Goal: Transaction & Acquisition: Purchase product/service

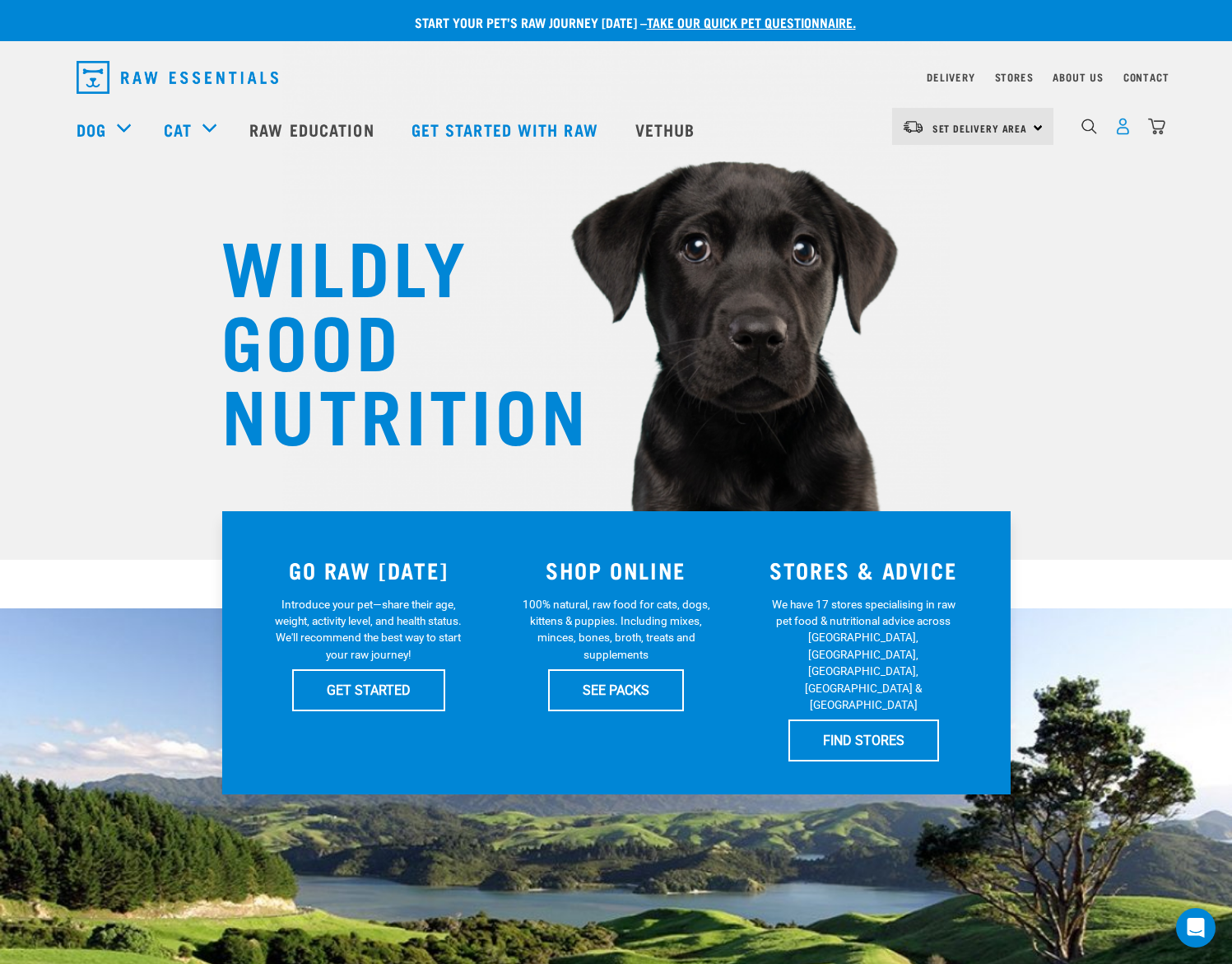
click at [1128, 130] on img "dropdown navigation" at bounding box center [1123, 126] width 17 height 17
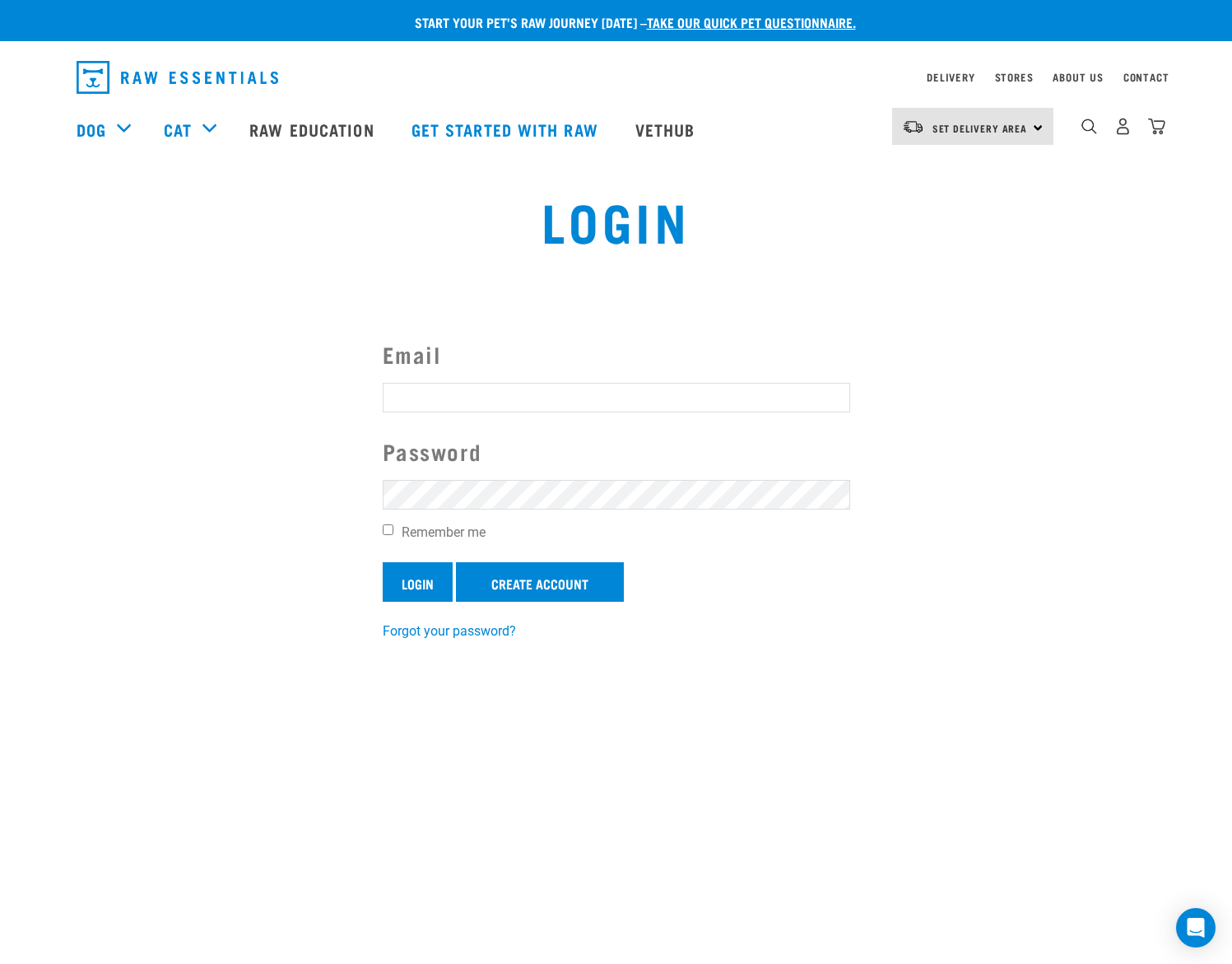
type input "[EMAIL_ADDRESS][DOMAIN_NAME]"
click at [420, 582] on input "Login" at bounding box center [417, 582] width 70 height 39
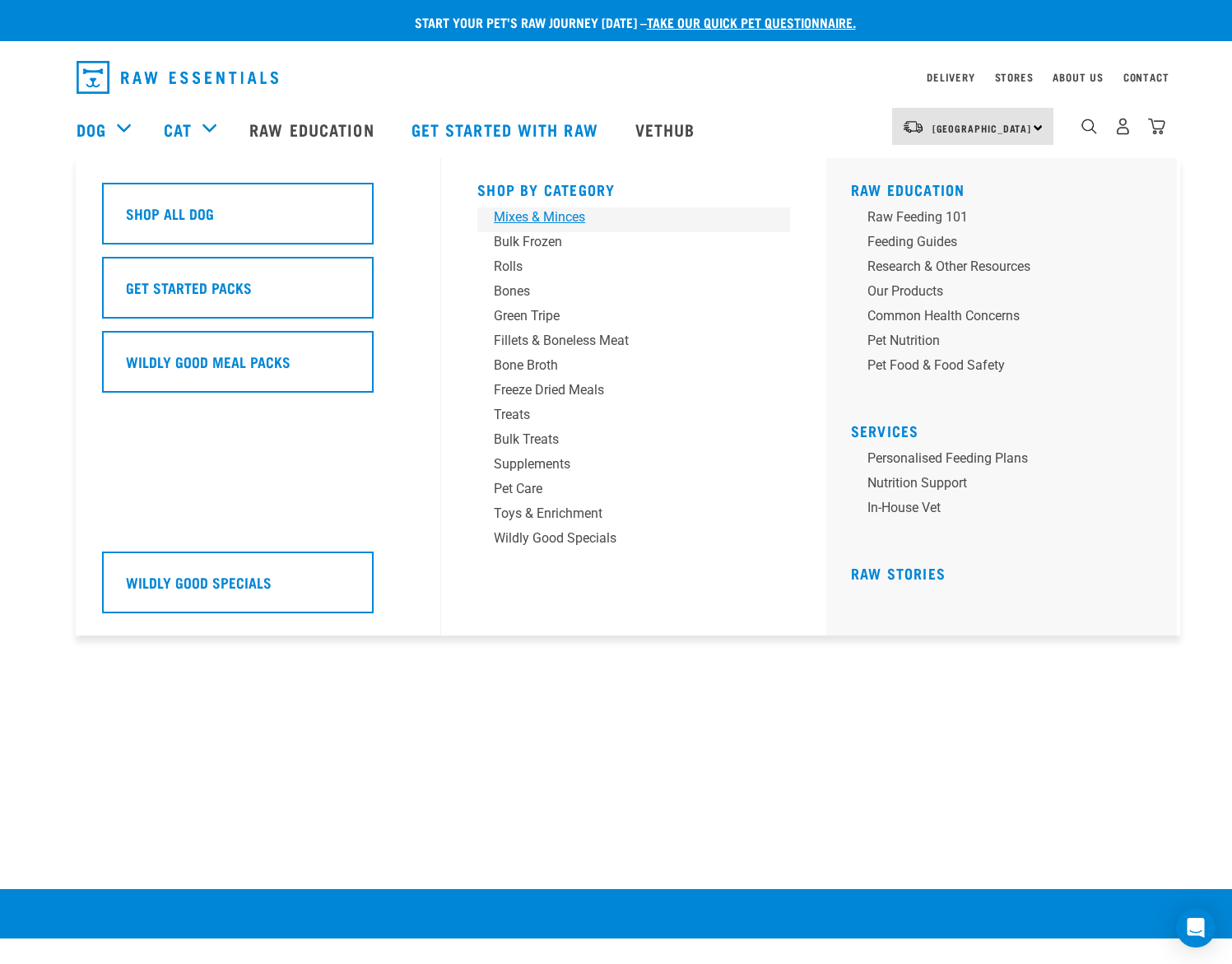
click at [515, 215] on div "Mixes & Minces" at bounding box center [622, 217] width 257 height 20
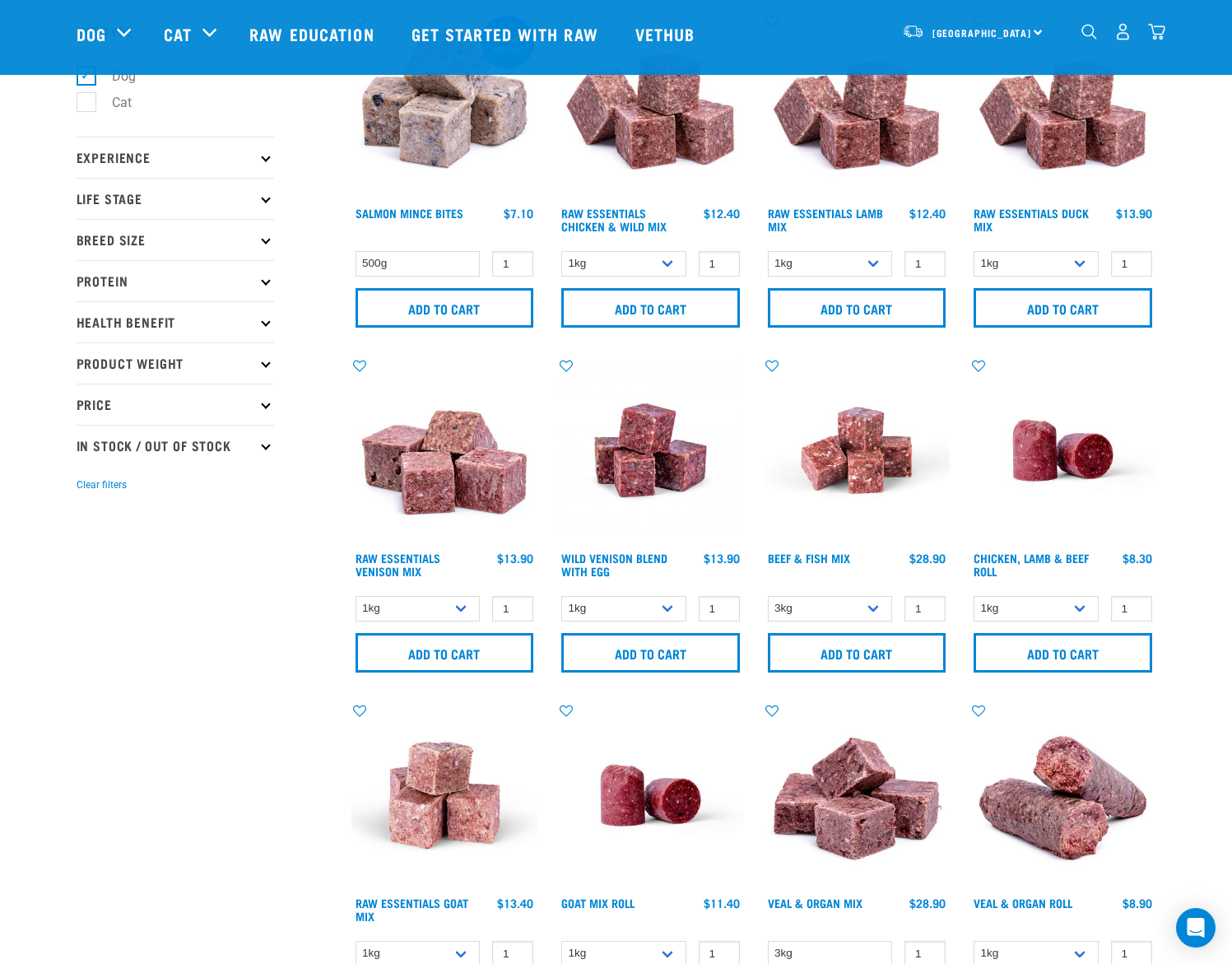
scroll to position [109, 0]
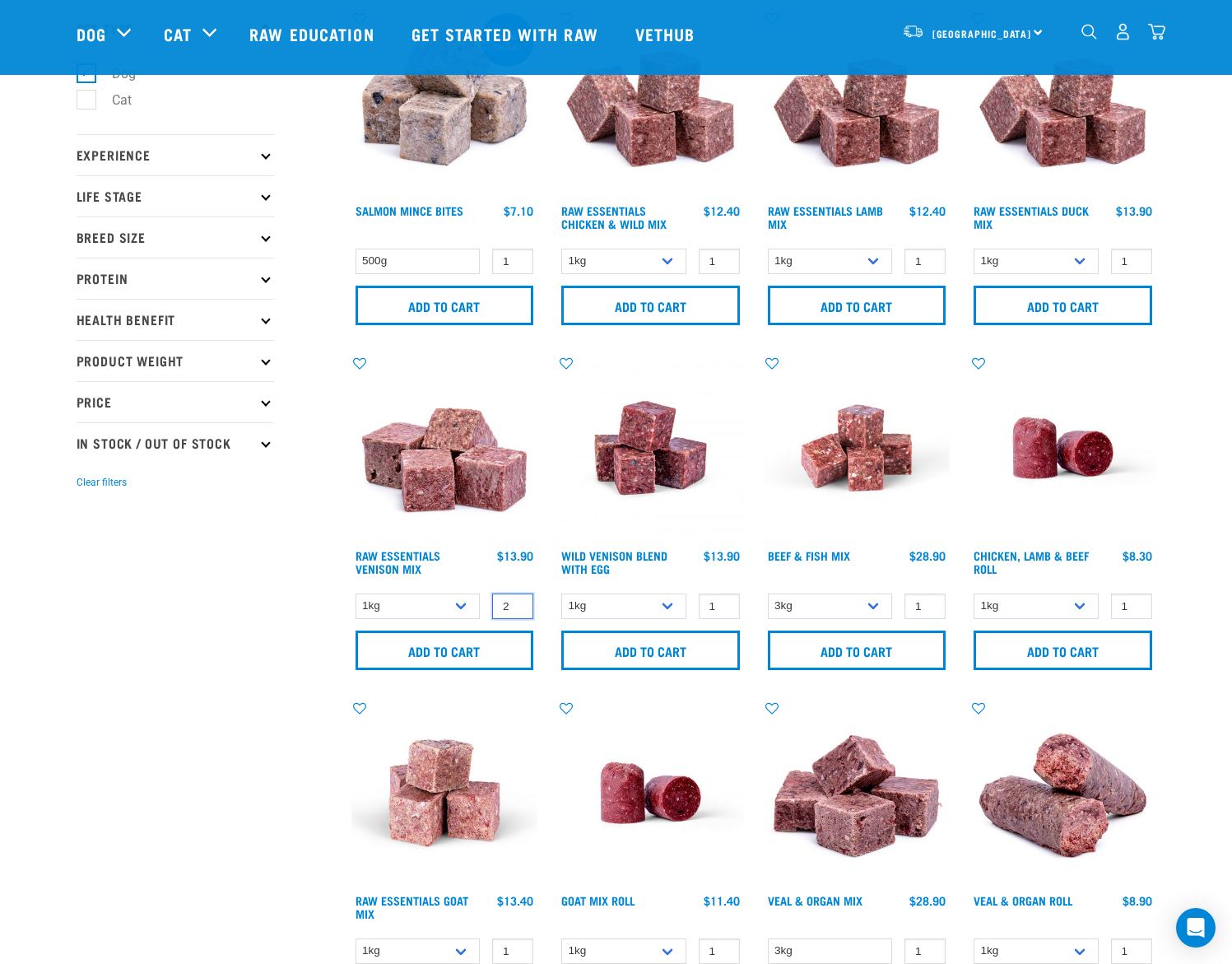
type input "2"
click at [518, 604] on input "2" at bounding box center [512, 606] width 41 height 26
click at [467, 649] on input "Add to cart" at bounding box center [444, 650] width 179 height 39
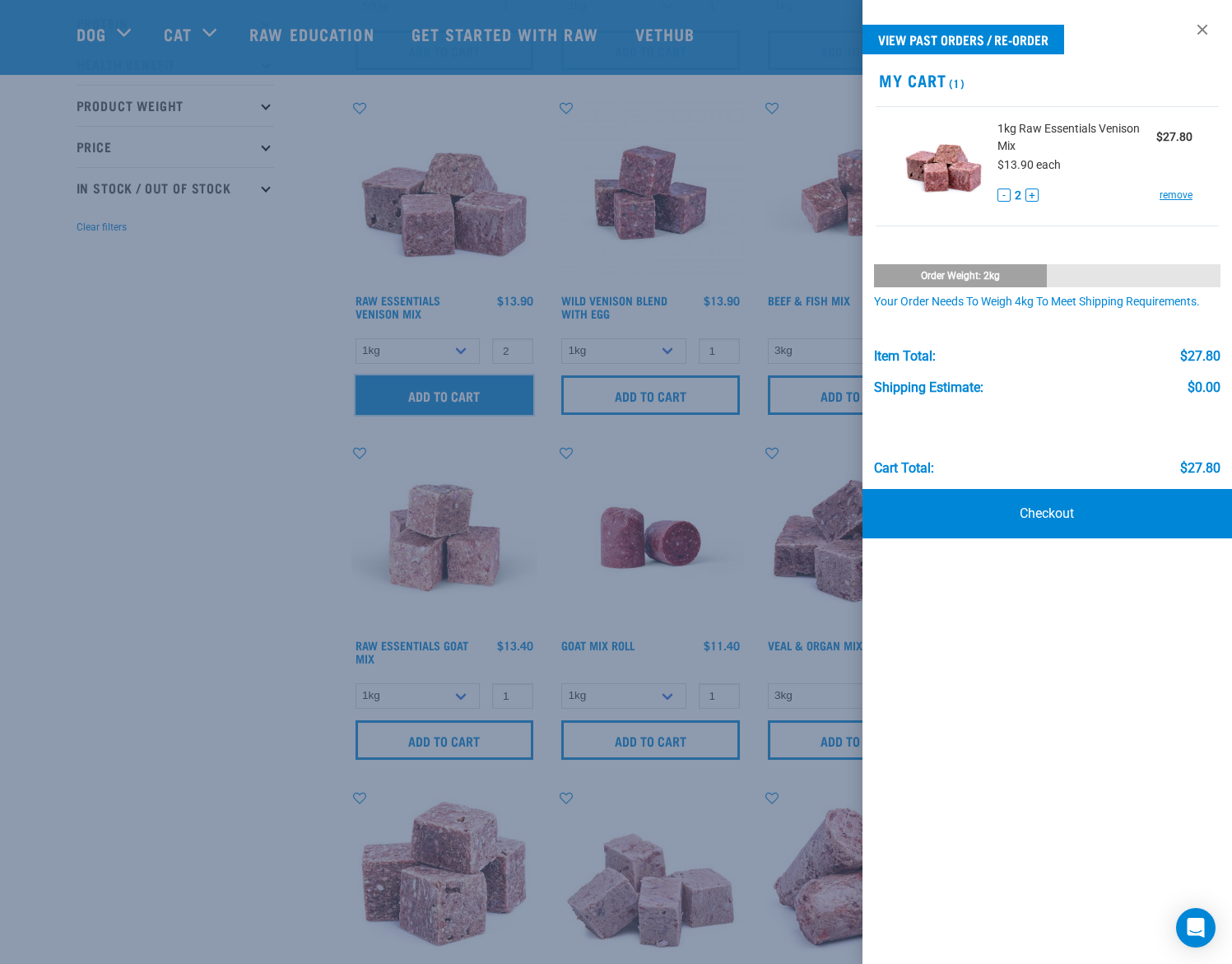
scroll to position [372, 0]
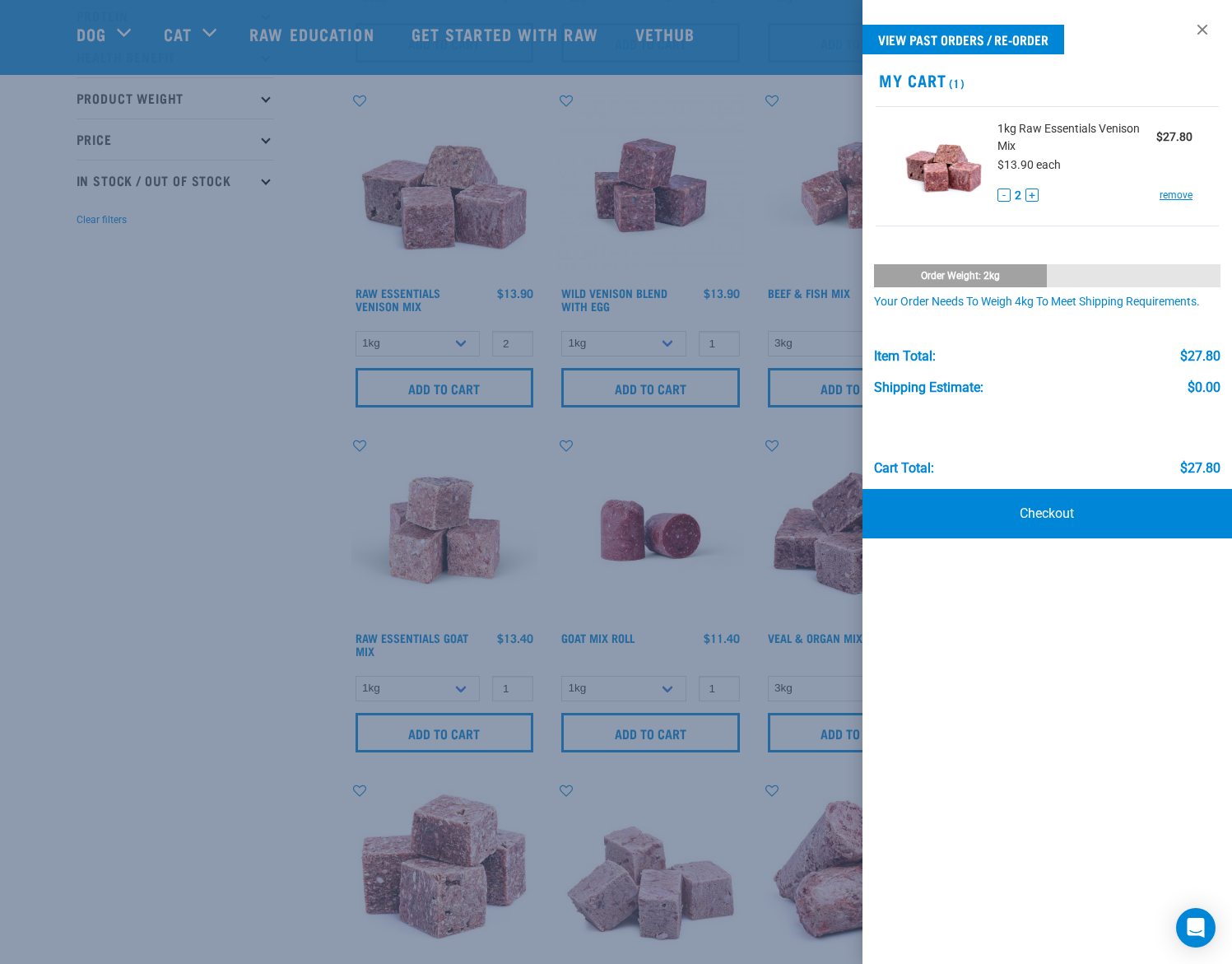
click at [505, 690] on div at bounding box center [616, 482] width 1232 height 964
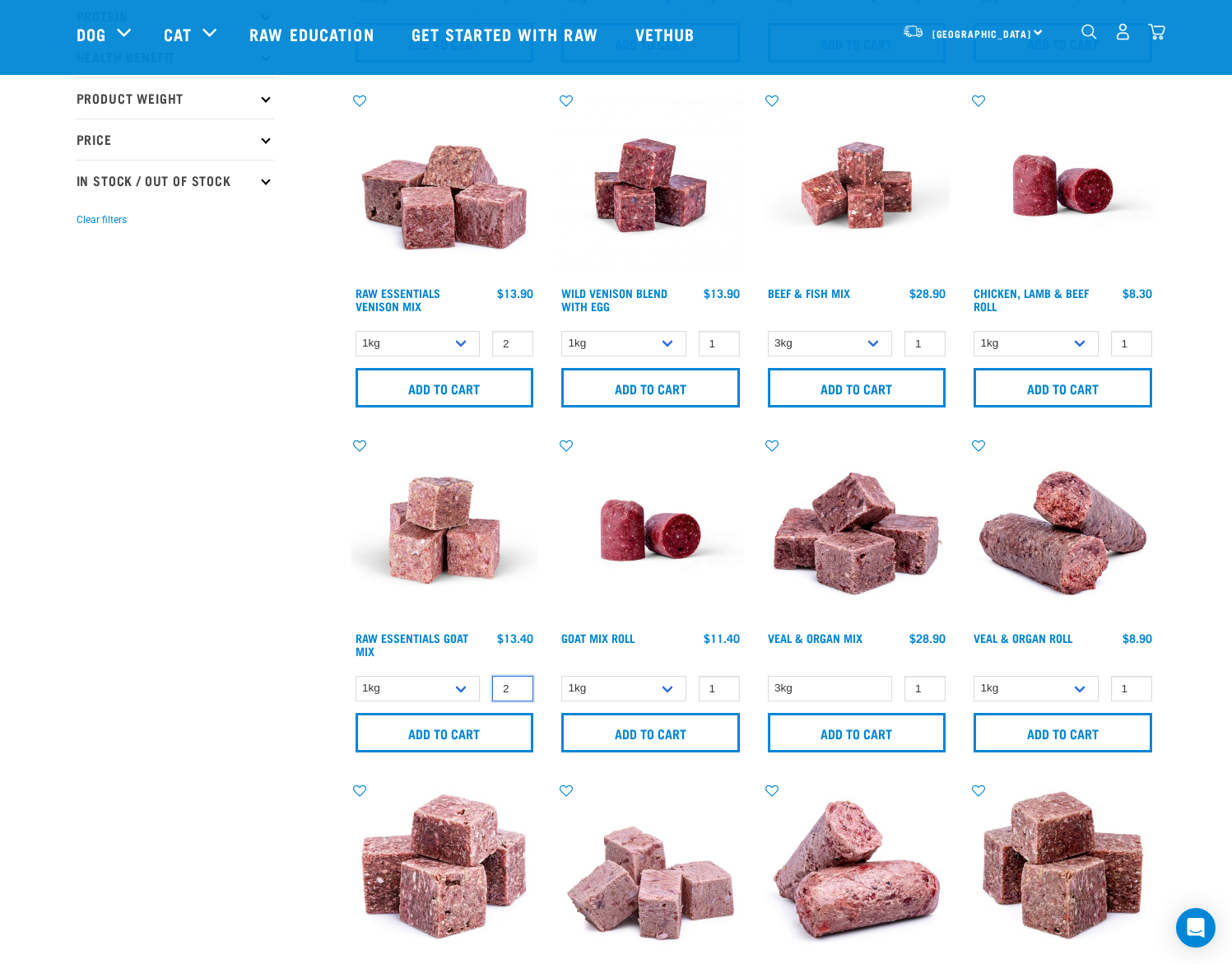
type input "2"
click at [515, 688] on input "2" at bounding box center [512, 688] width 41 height 26
click at [483, 739] on input "Add to cart" at bounding box center [444, 732] width 179 height 39
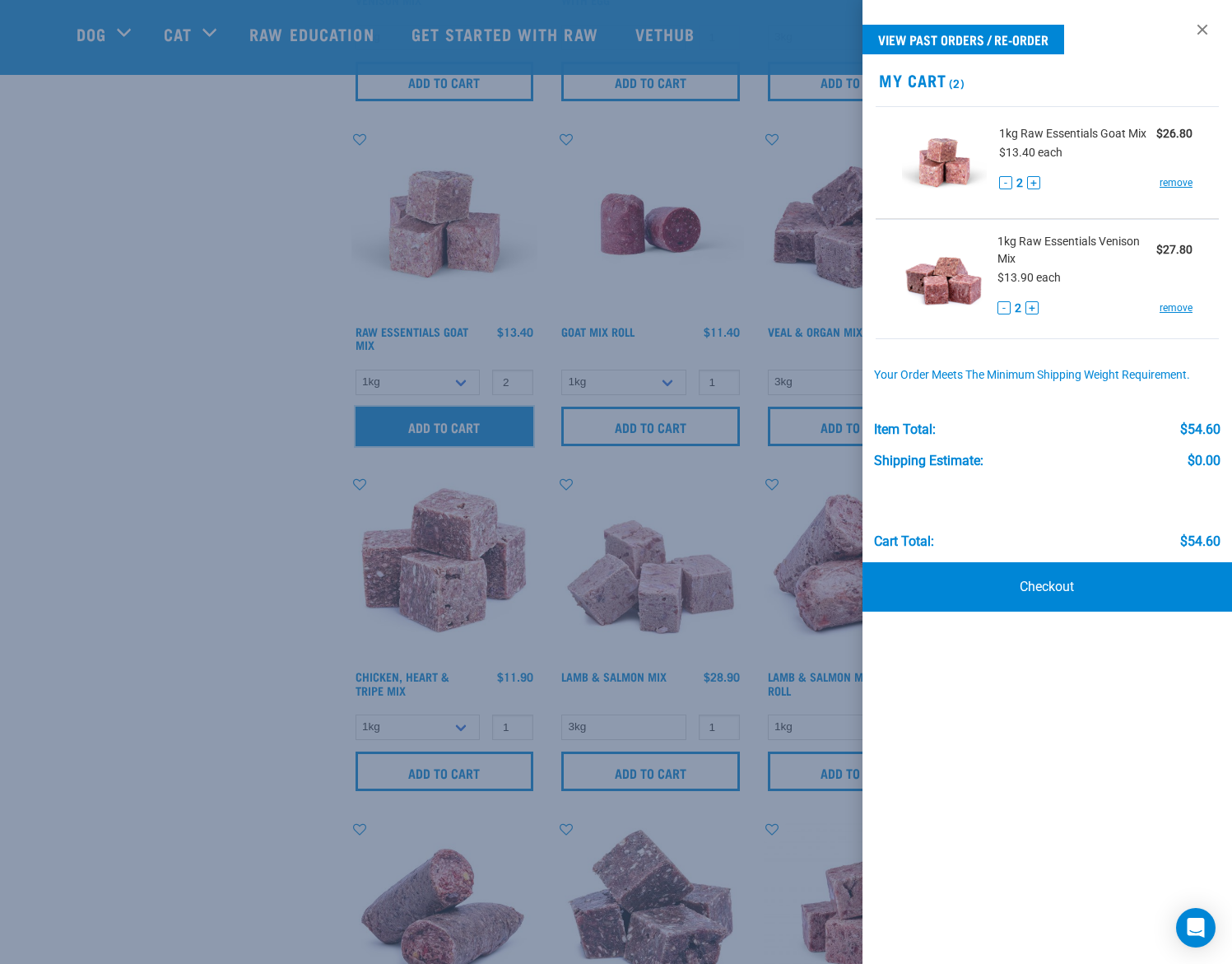
scroll to position [678, 0]
click at [225, 685] on div at bounding box center [616, 482] width 1232 height 964
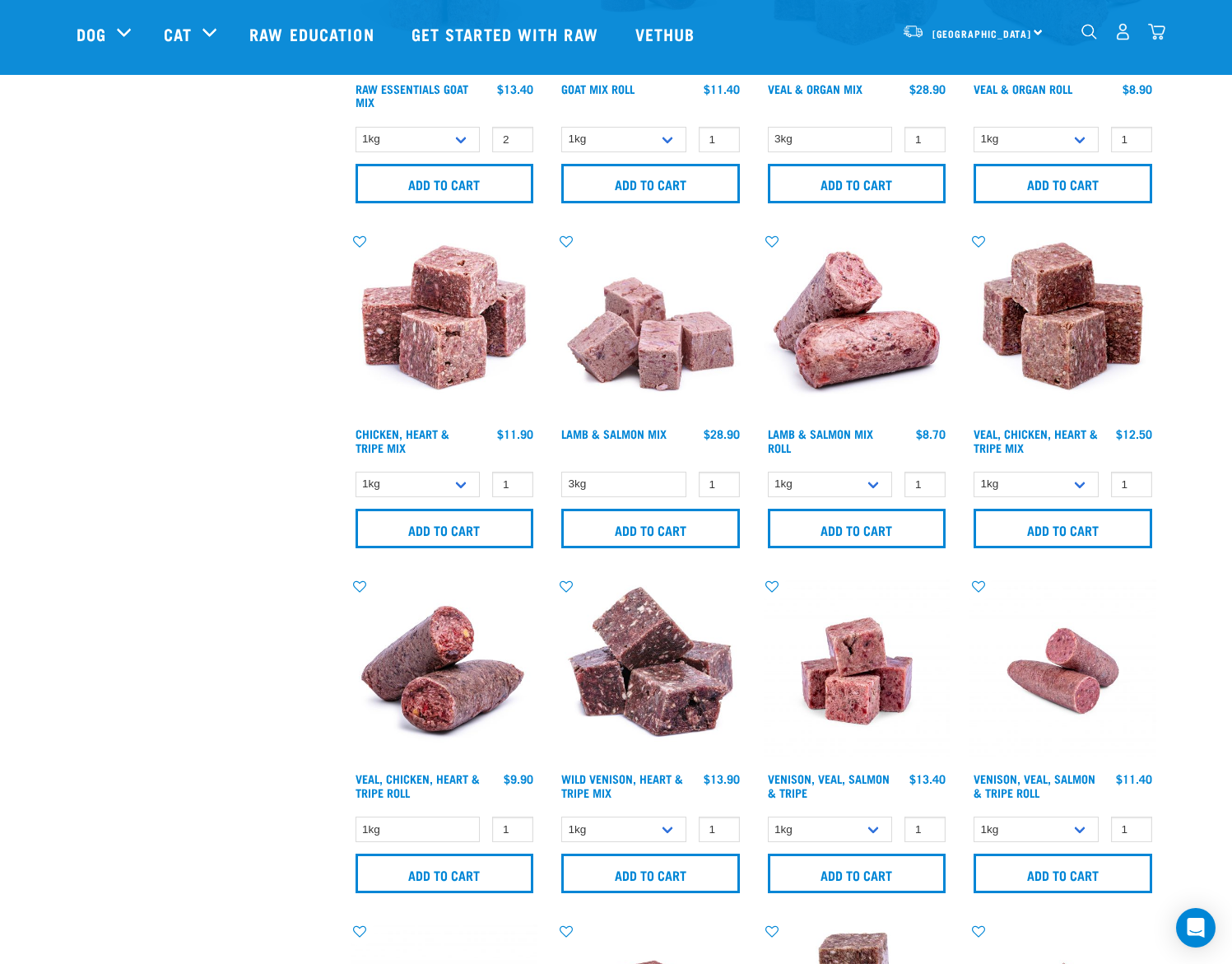
scroll to position [925, 0]
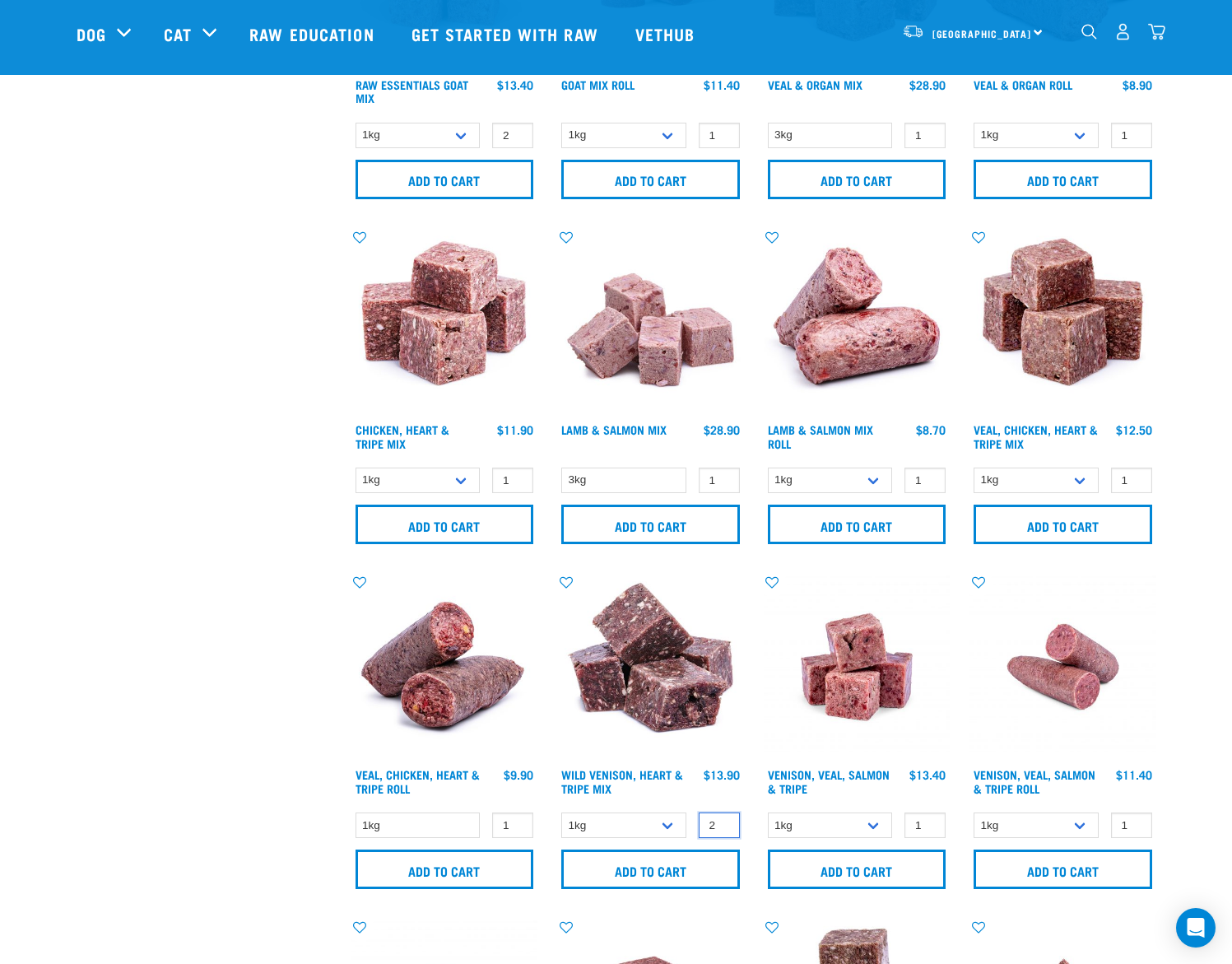
type input "2"
click at [723, 825] on input "2" at bounding box center [719, 825] width 41 height 26
click at [657, 868] on input "Add to cart" at bounding box center [650, 868] width 179 height 39
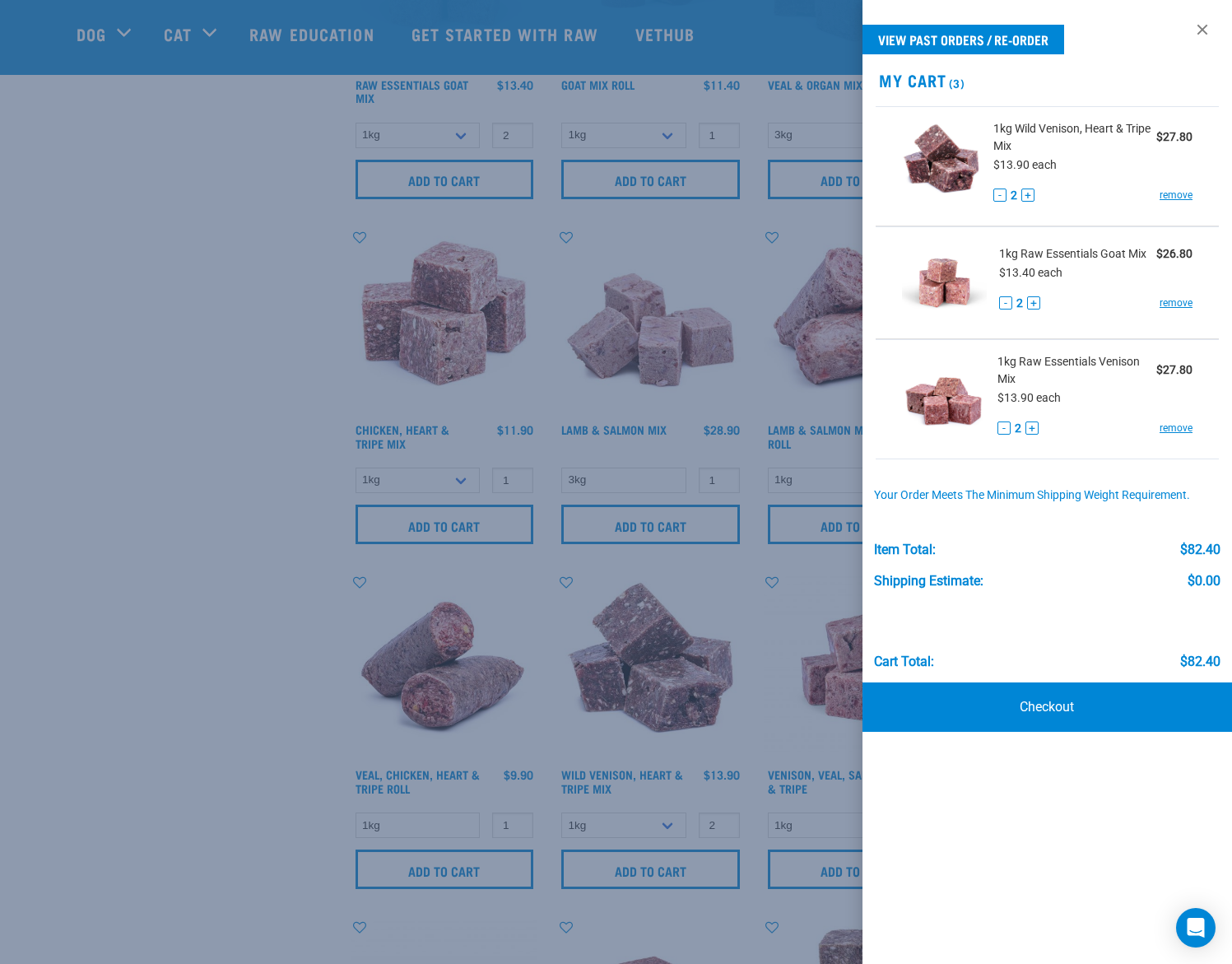
click at [282, 769] on div at bounding box center [616, 482] width 1232 height 964
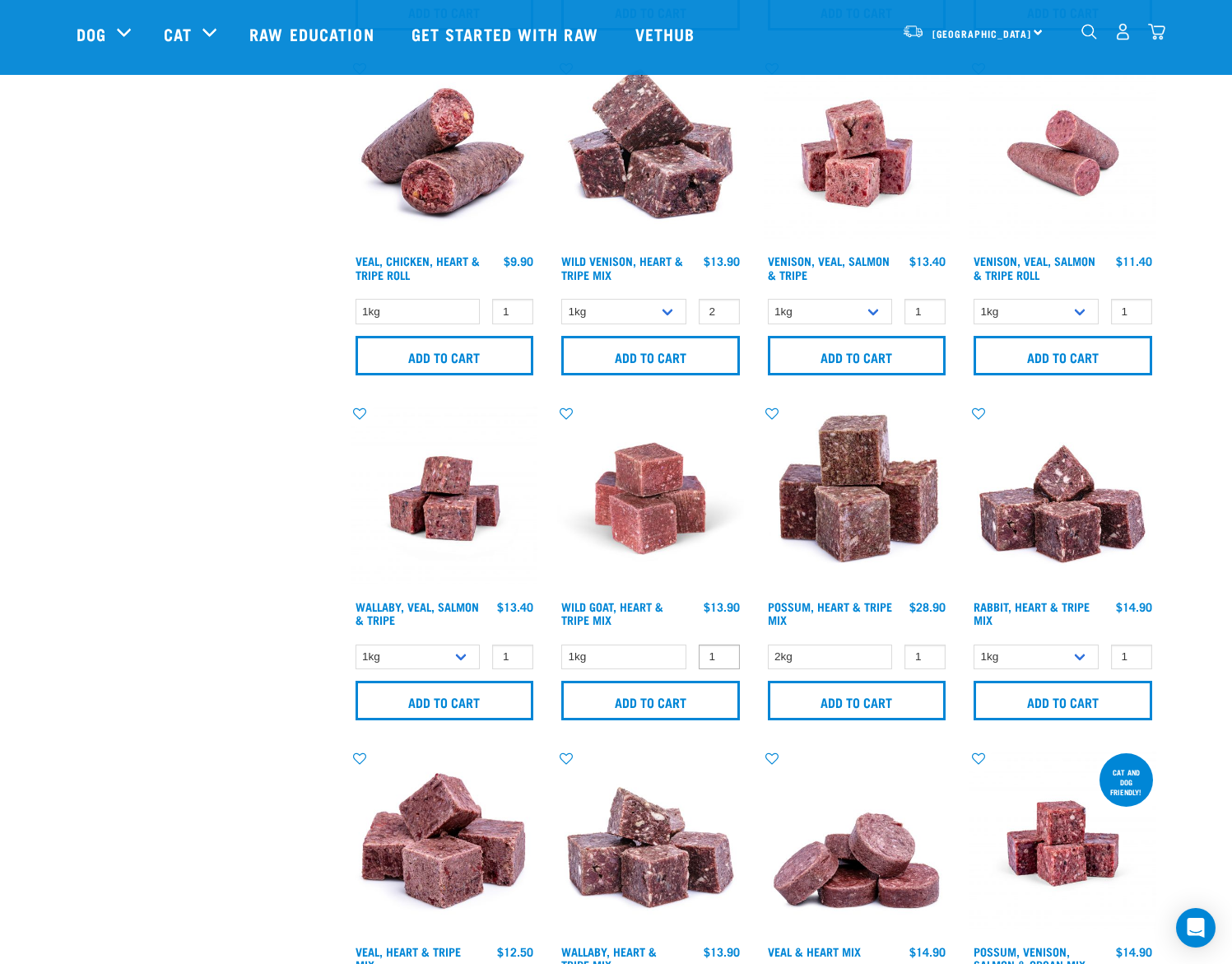
scroll to position [1439, 0]
type input "2"
click at [724, 654] on input "2" at bounding box center [719, 656] width 41 height 26
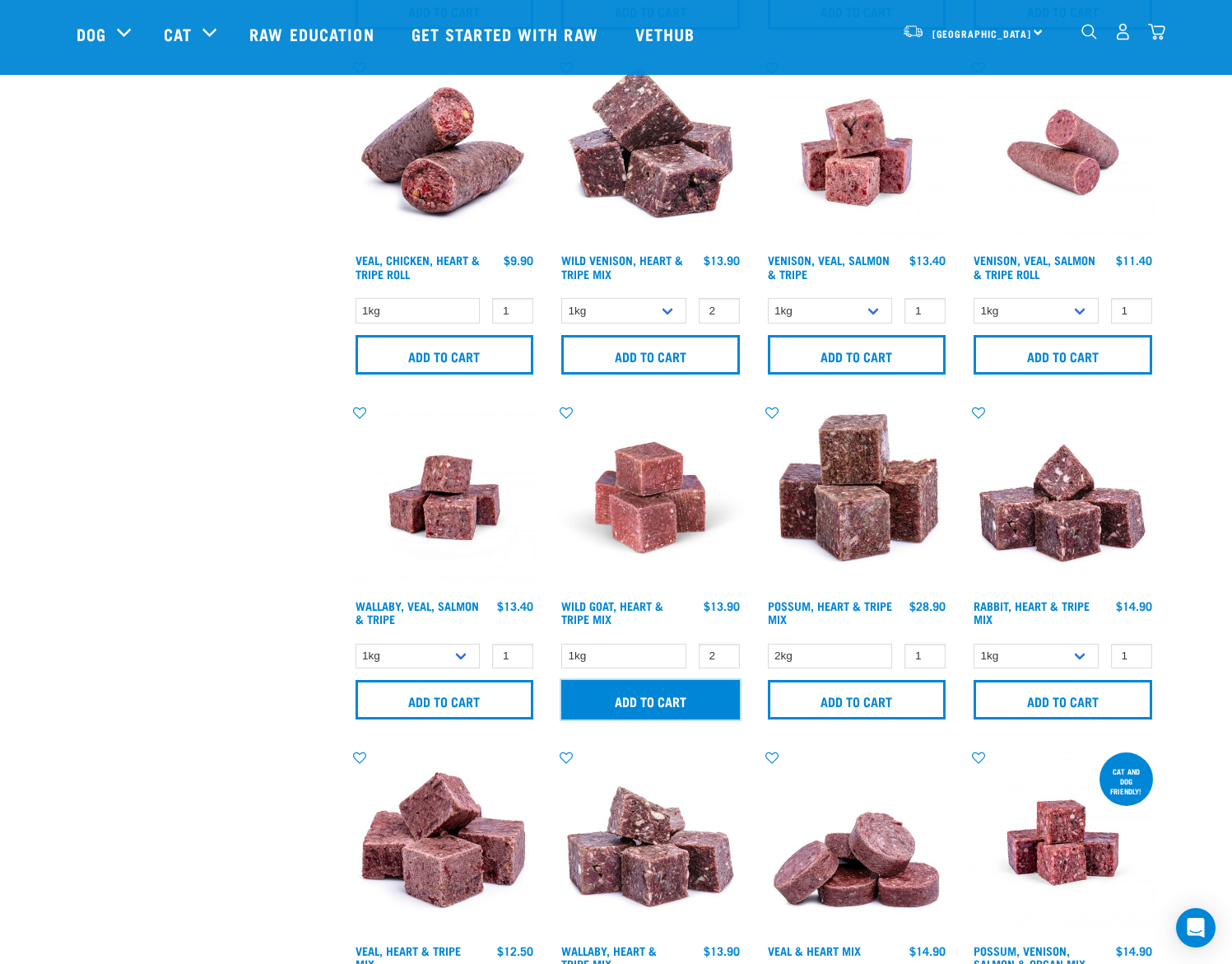
click at [690, 699] on input "Add to cart" at bounding box center [650, 699] width 179 height 39
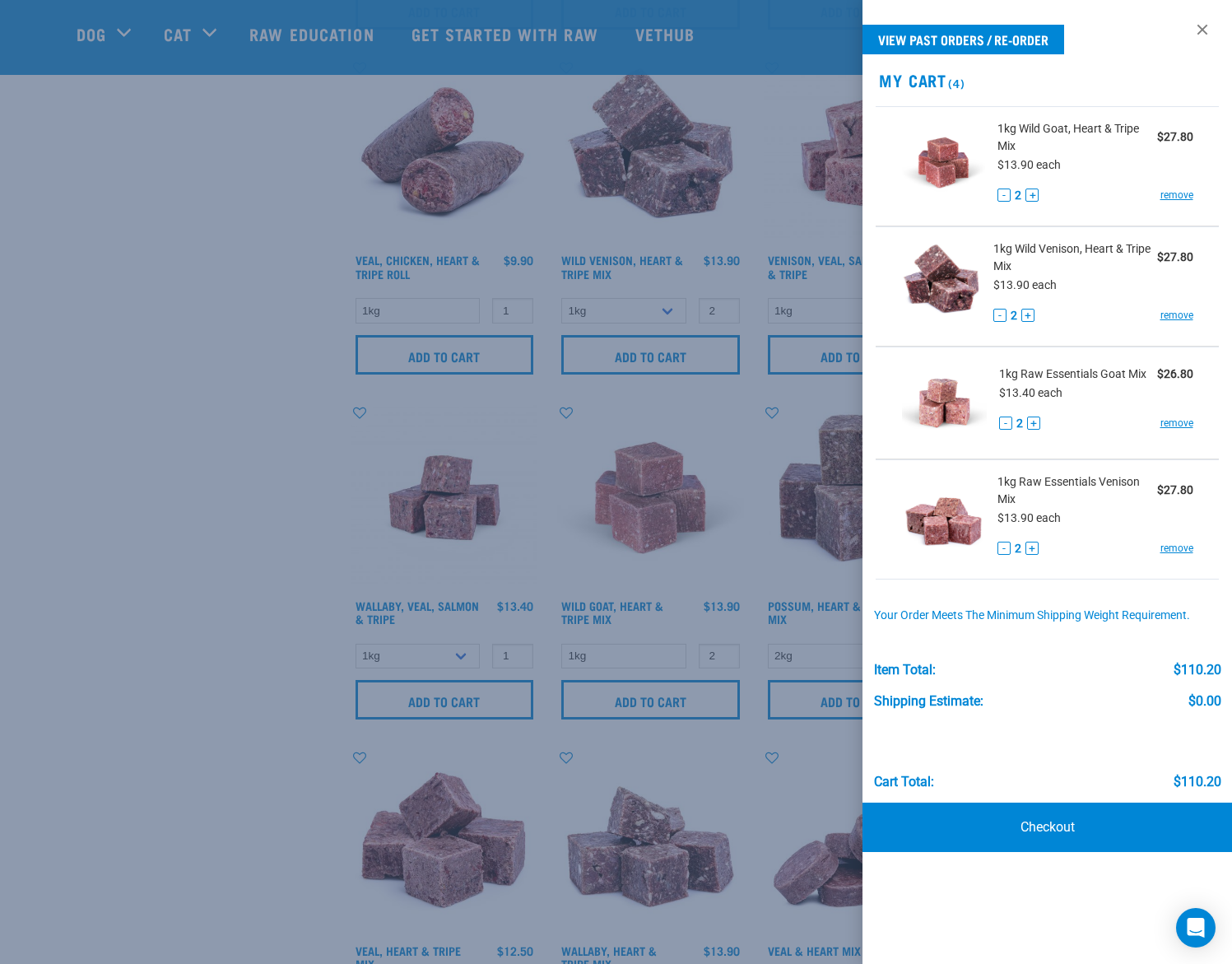
click at [261, 715] on div at bounding box center [616, 482] width 1232 height 964
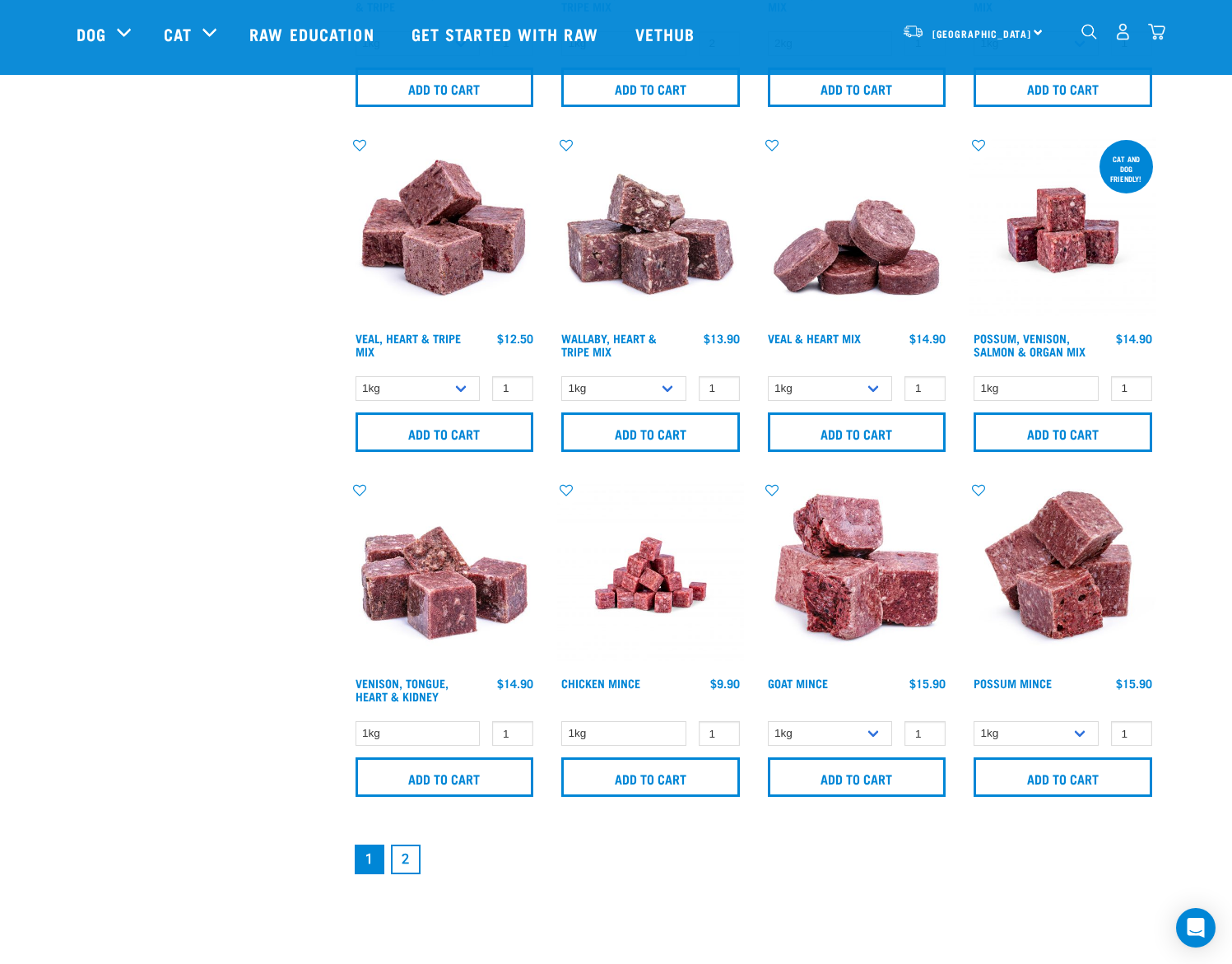
scroll to position [2054, 0]
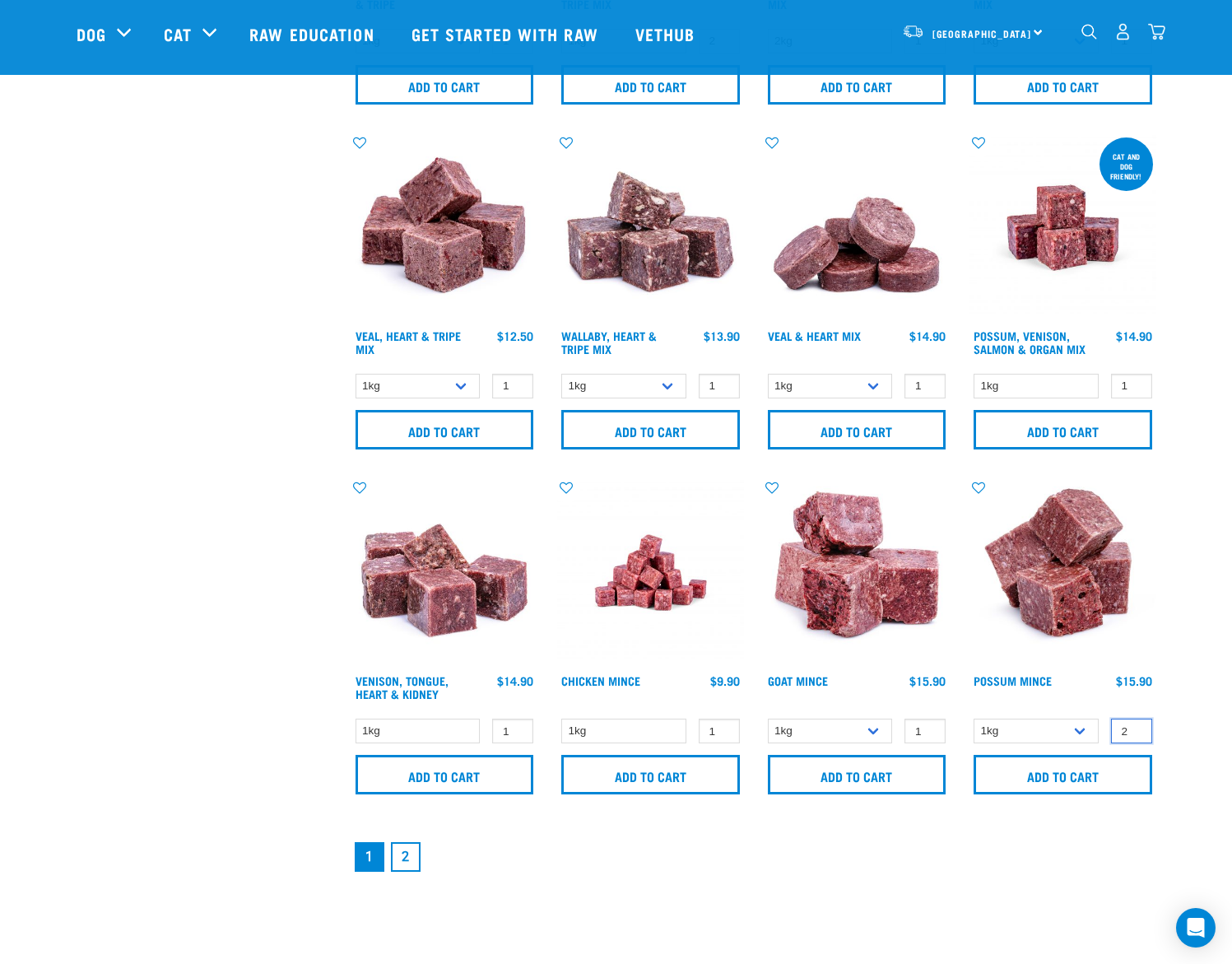
type input "2"
click at [1138, 729] on input "2" at bounding box center [1131, 731] width 41 height 26
click at [1114, 772] on input "Add to cart" at bounding box center [1062, 774] width 179 height 39
type input "2"
click at [931, 729] on input "2" at bounding box center [924, 731] width 41 height 26
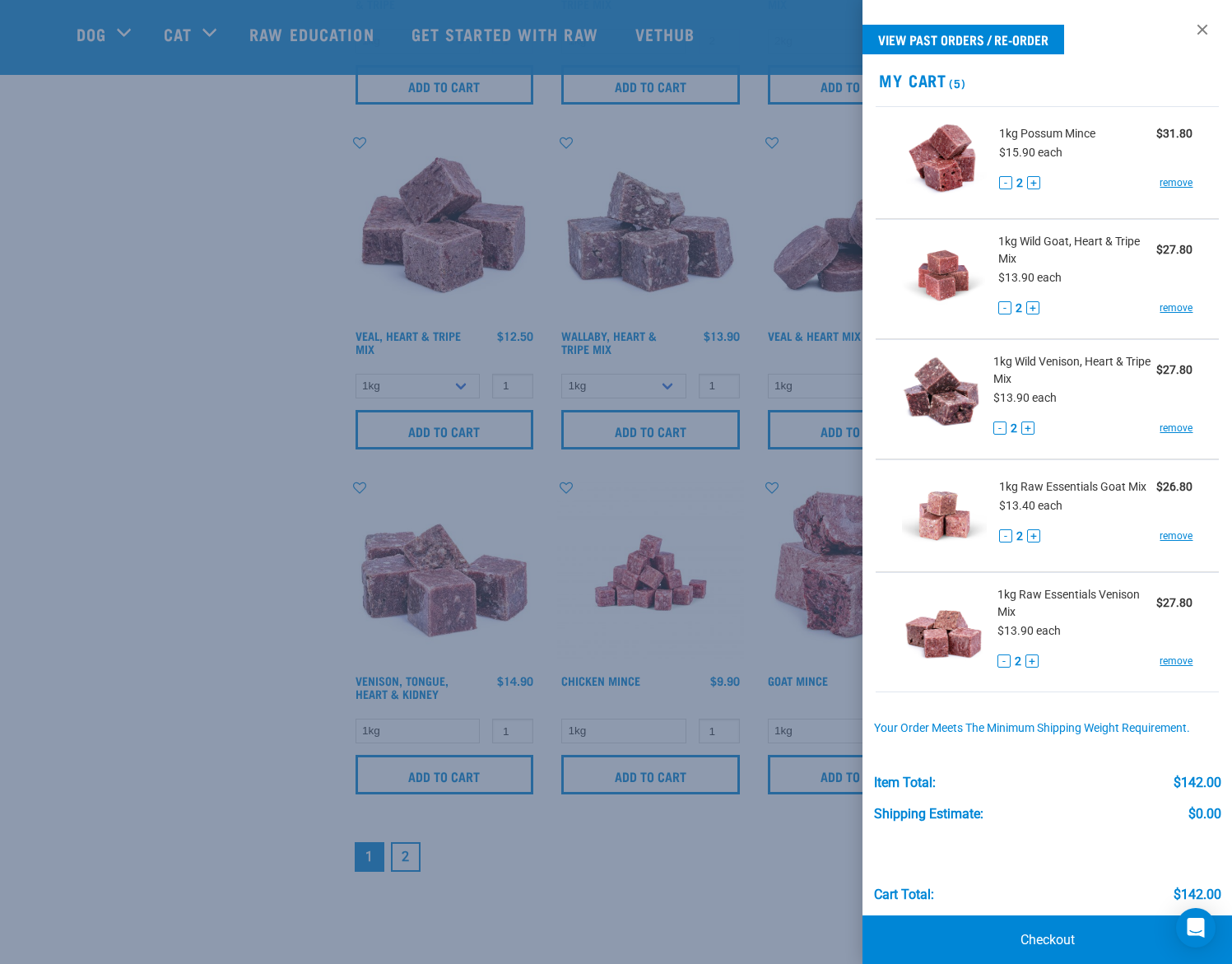
click at [835, 777] on div at bounding box center [616, 482] width 1232 height 964
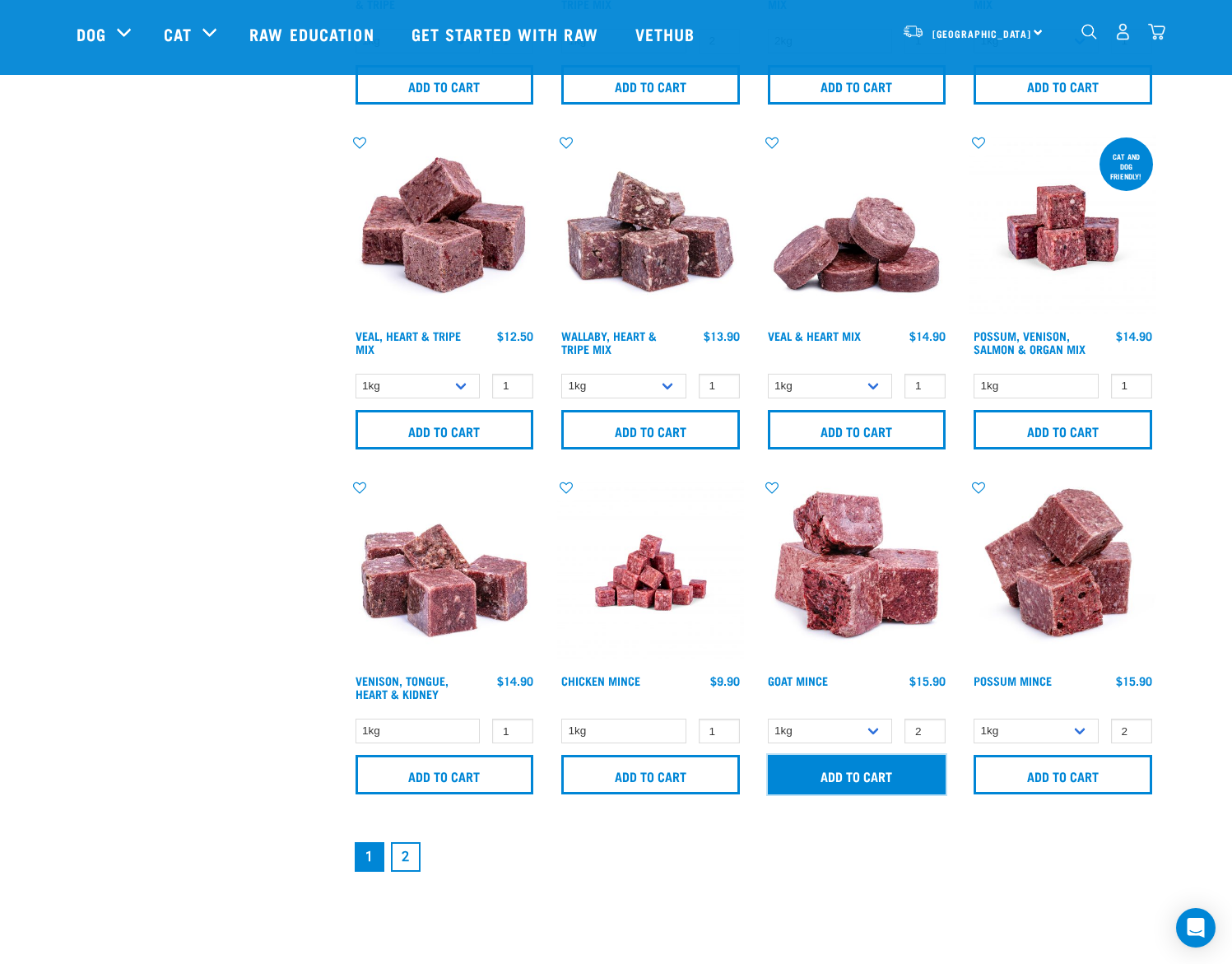
click at [835, 776] on input "Add to cart" at bounding box center [857, 774] width 179 height 39
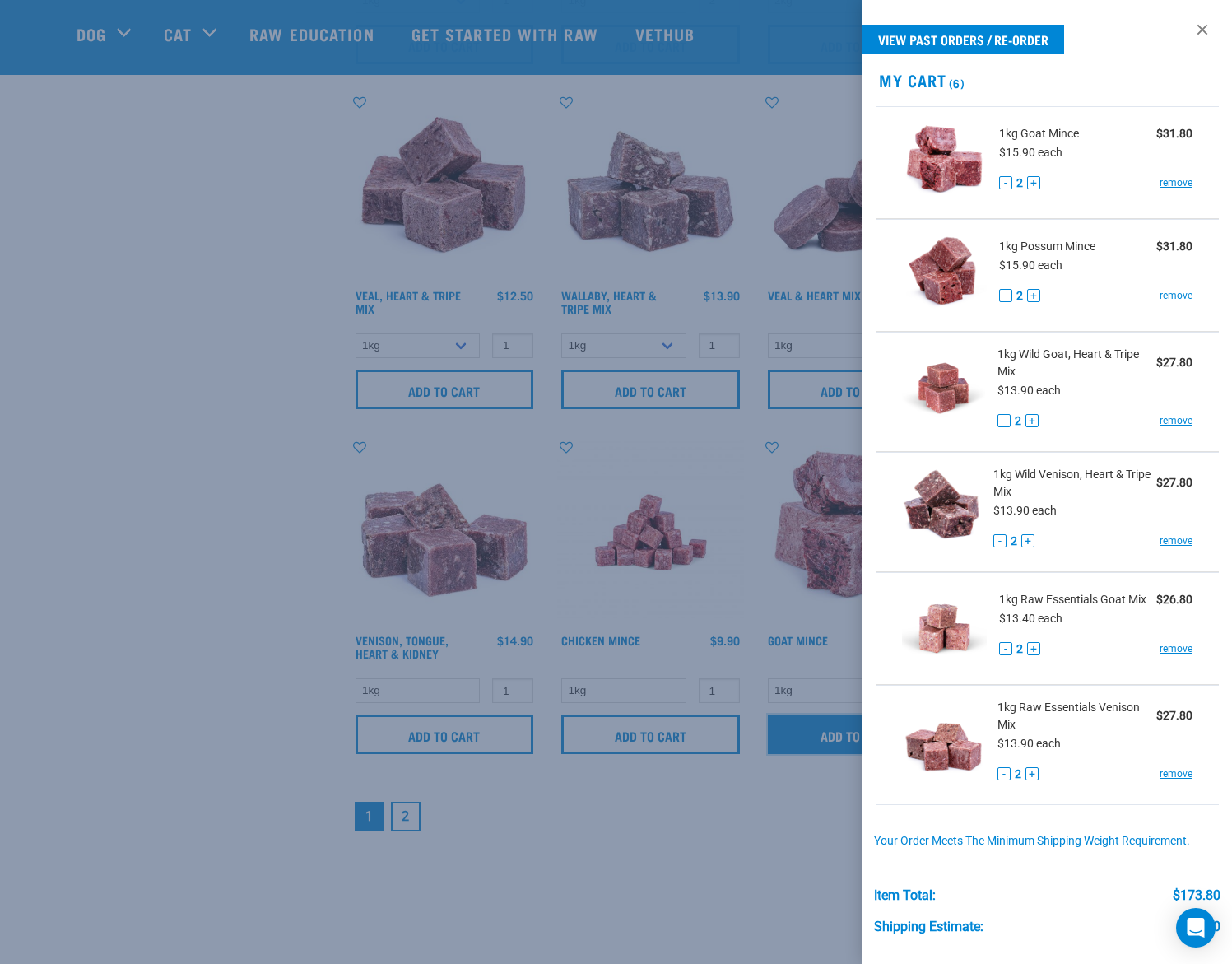
scroll to position [2097, 0]
click at [661, 841] on div at bounding box center [616, 482] width 1232 height 964
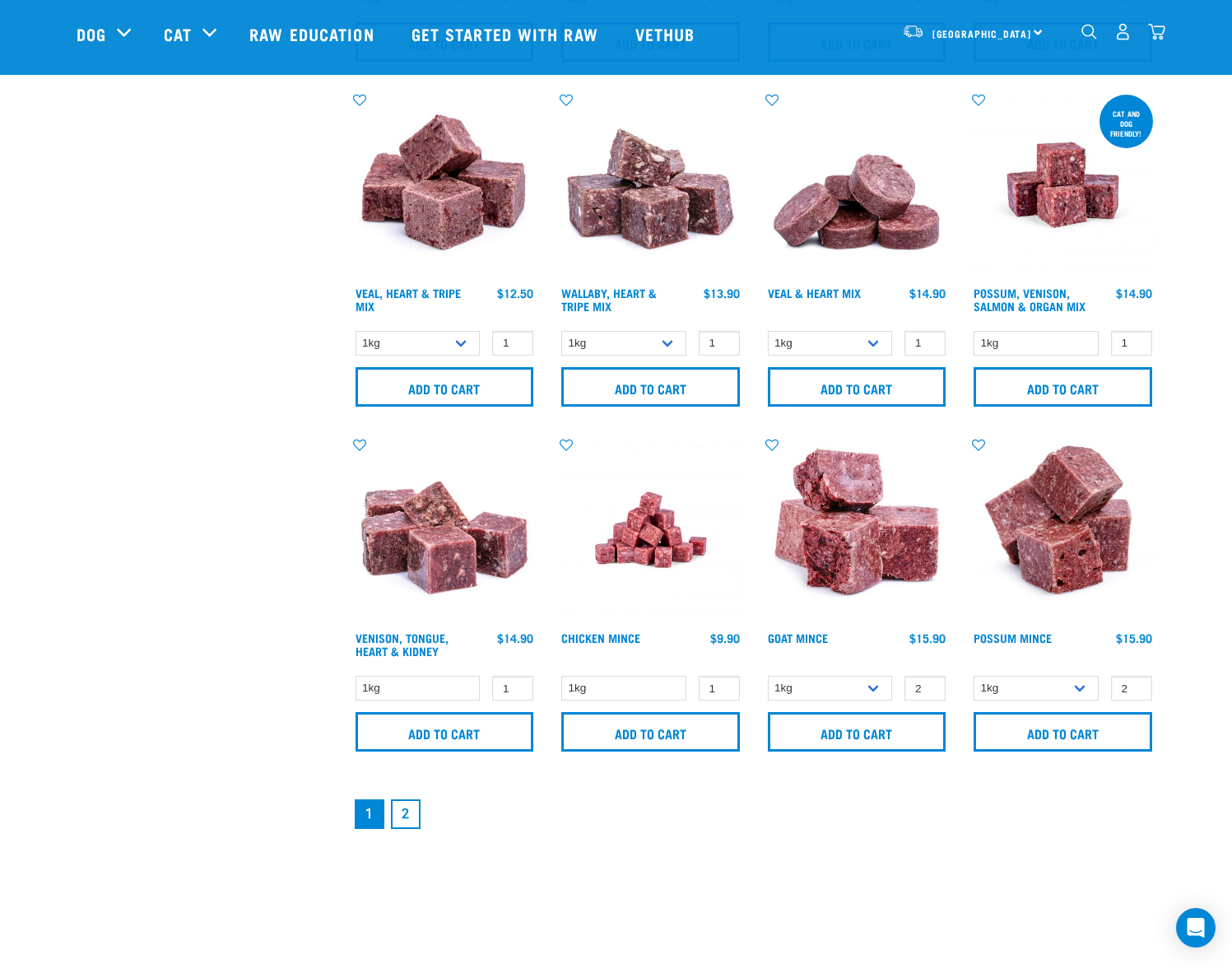
scroll to position [2098, 0]
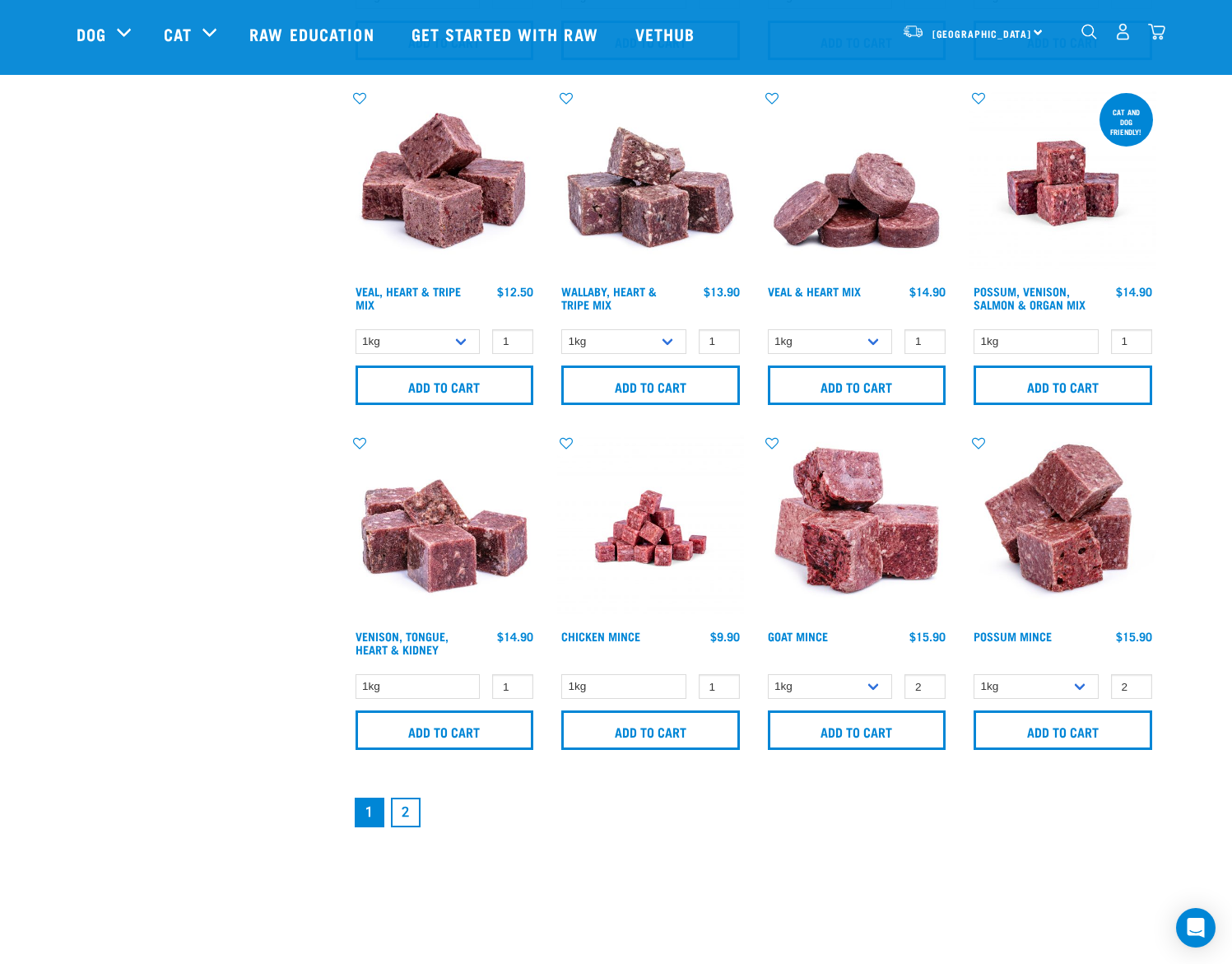
click at [408, 811] on link "2" at bounding box center [405, 812] width 30 height 30
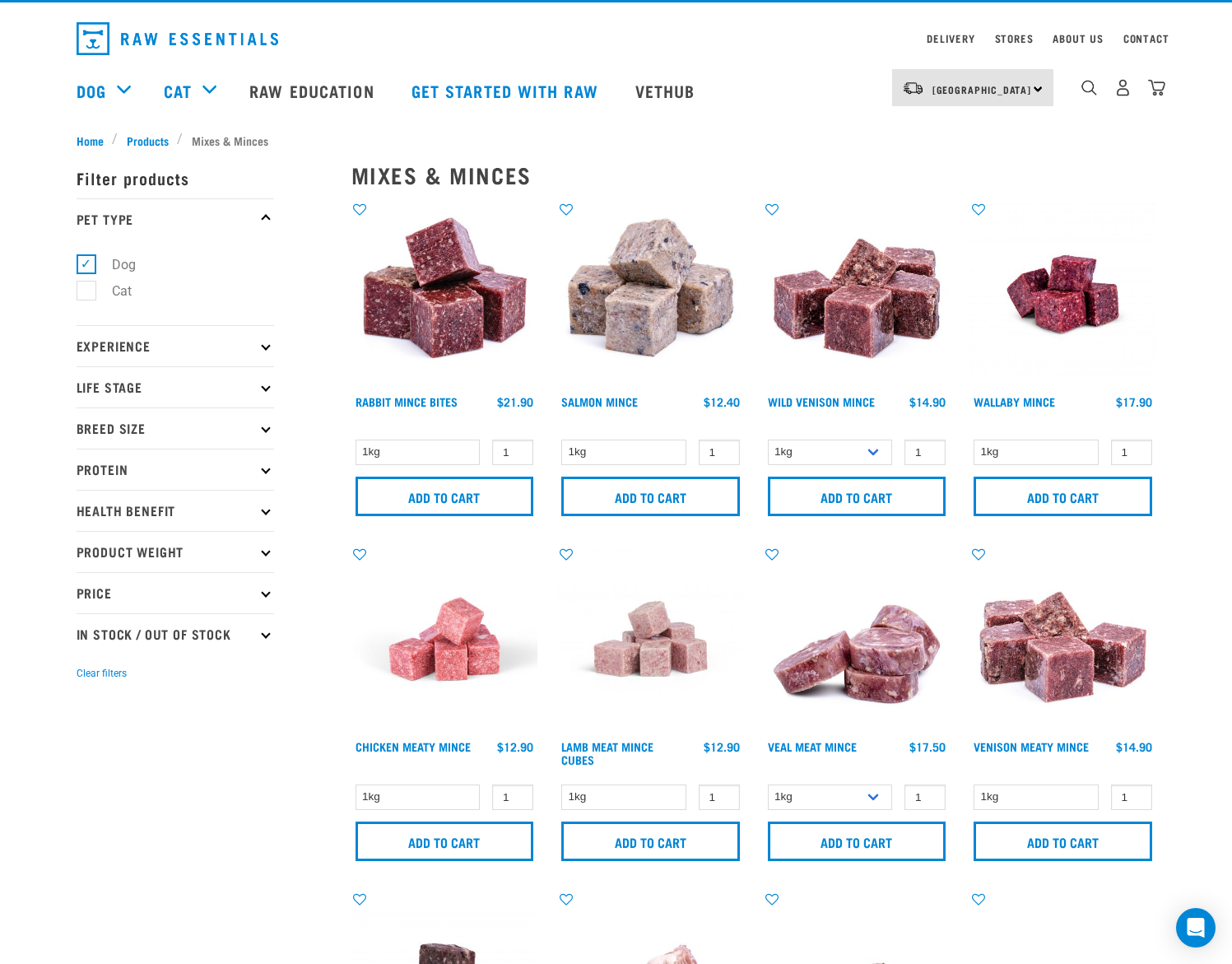
scroll to position [33, 0]
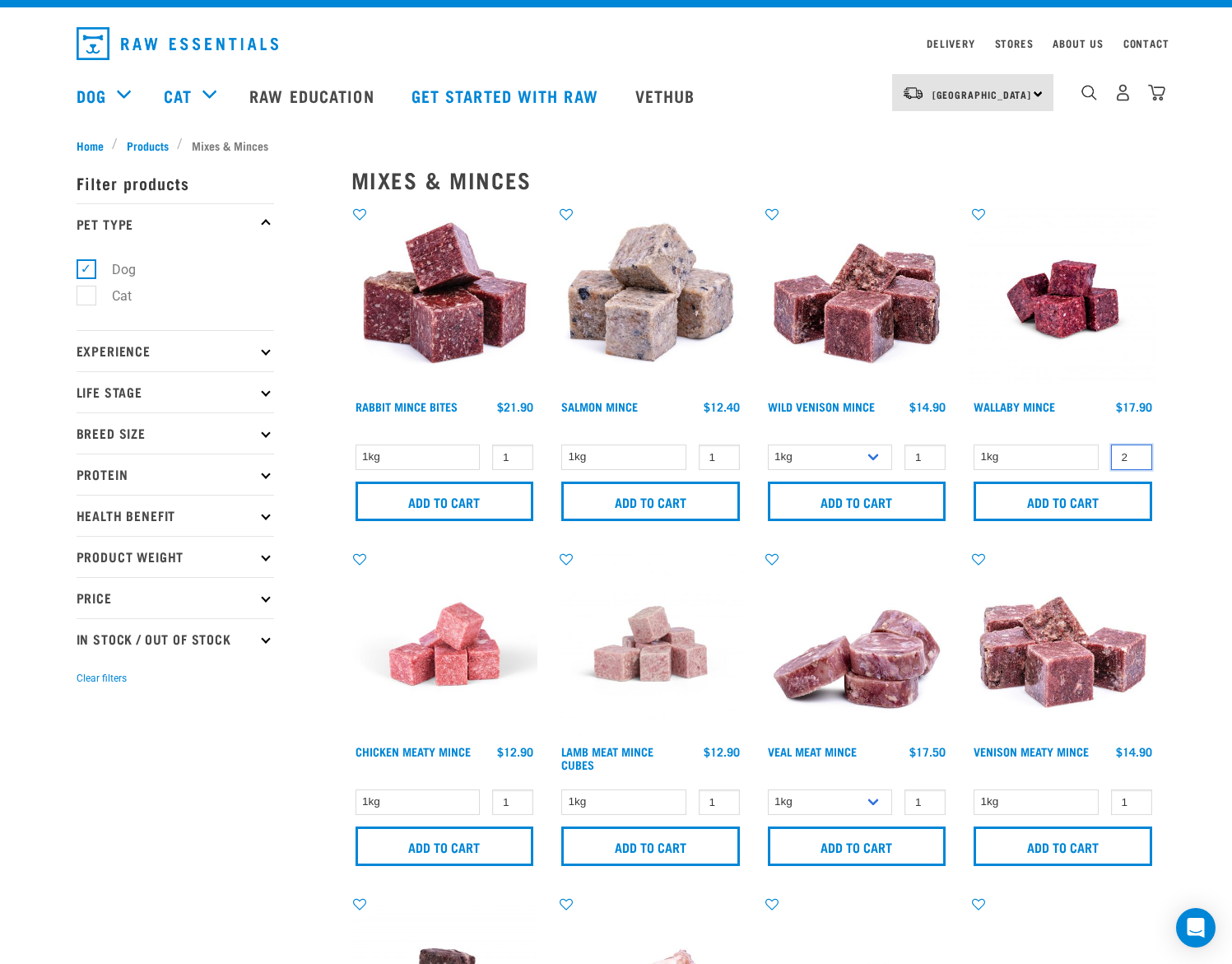
type input "2"
click at [1136, 453] on input "2" at bounding box center [1131, 457] width 41 height 26
click at [1058, 501] on input "Add to cart" at bounding box center [1062, 501] width 179 height 39
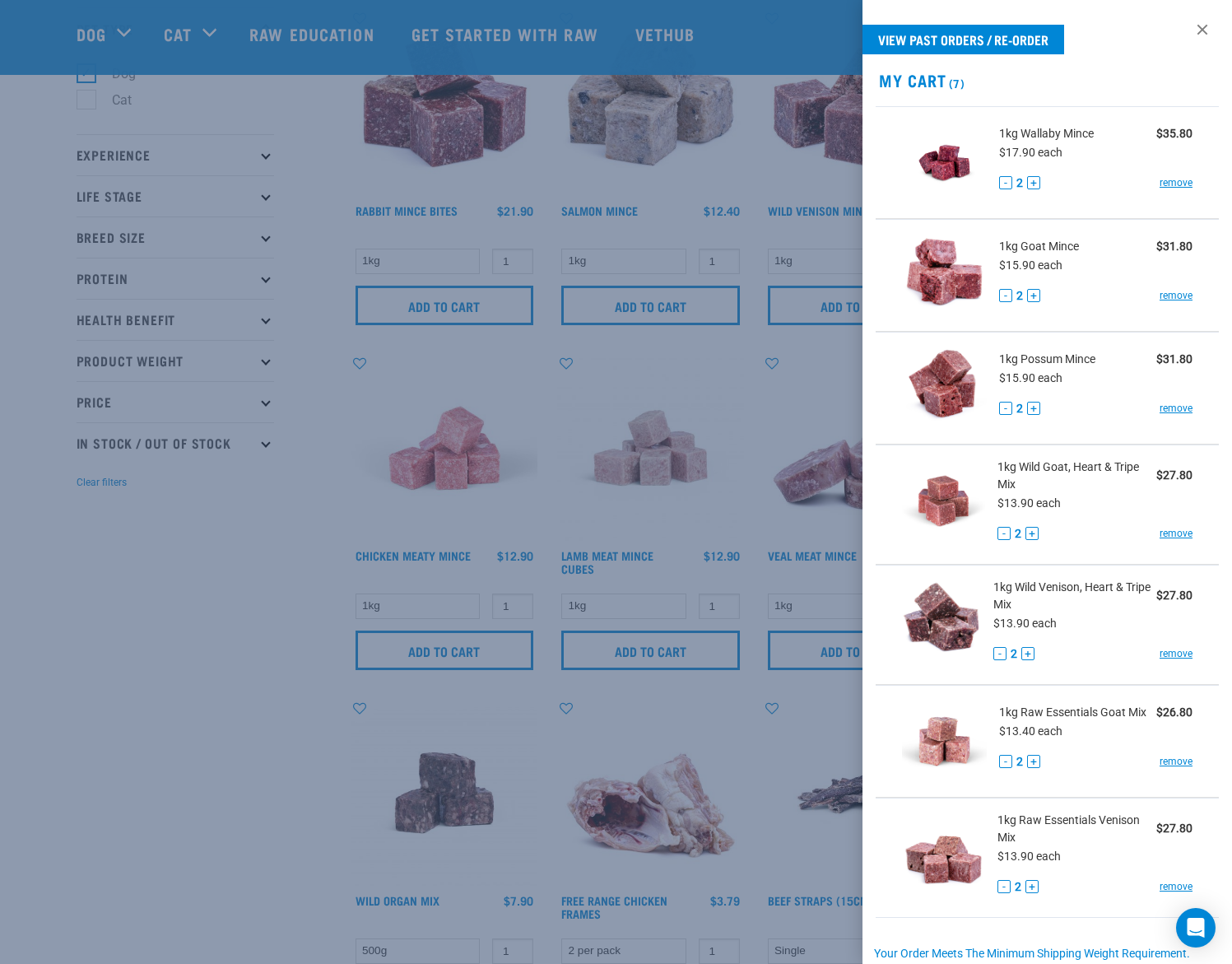
scroll to position [0, 0]
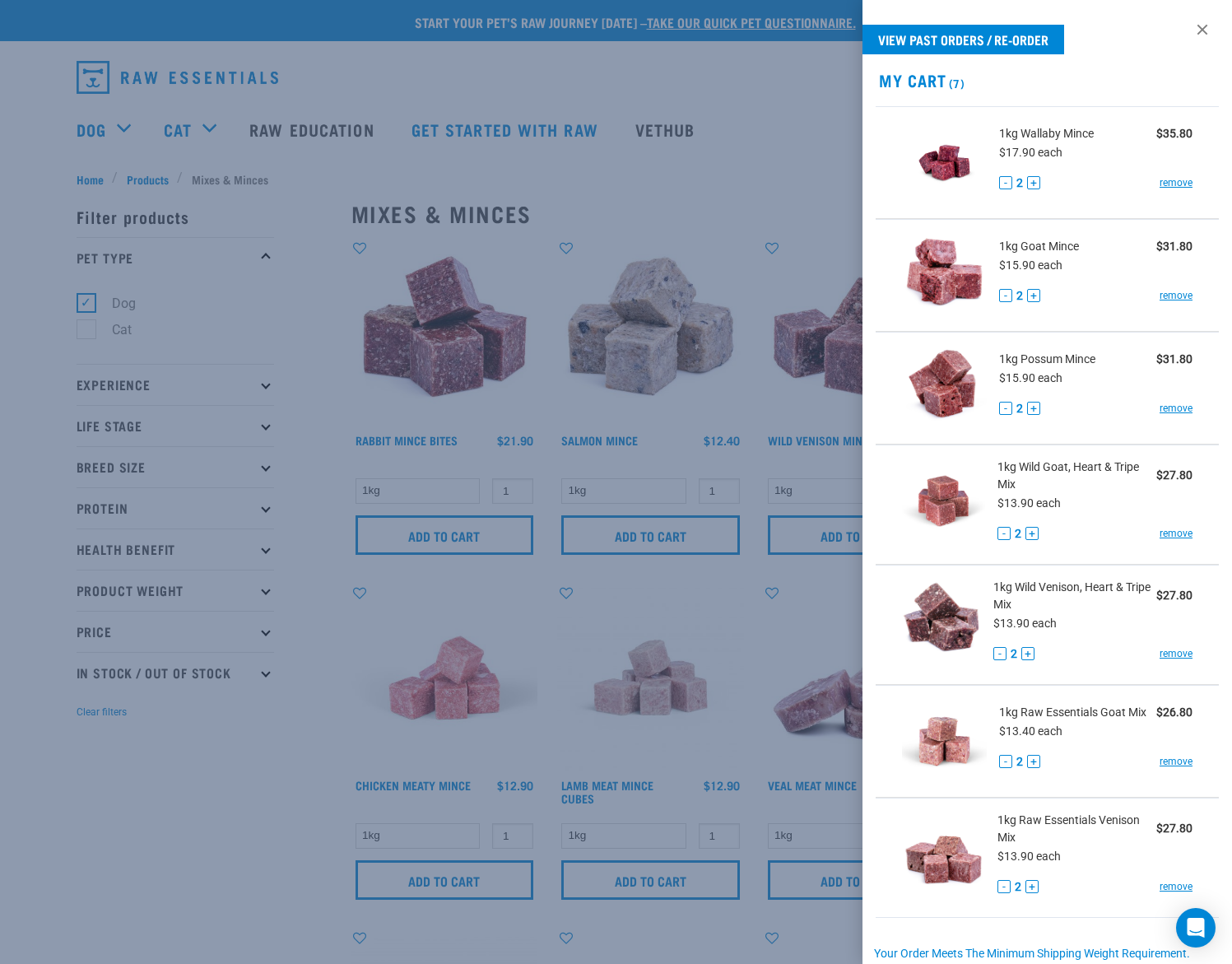
click at [397, 202] on div at bounding box center [616, 482] width 1232 height 964
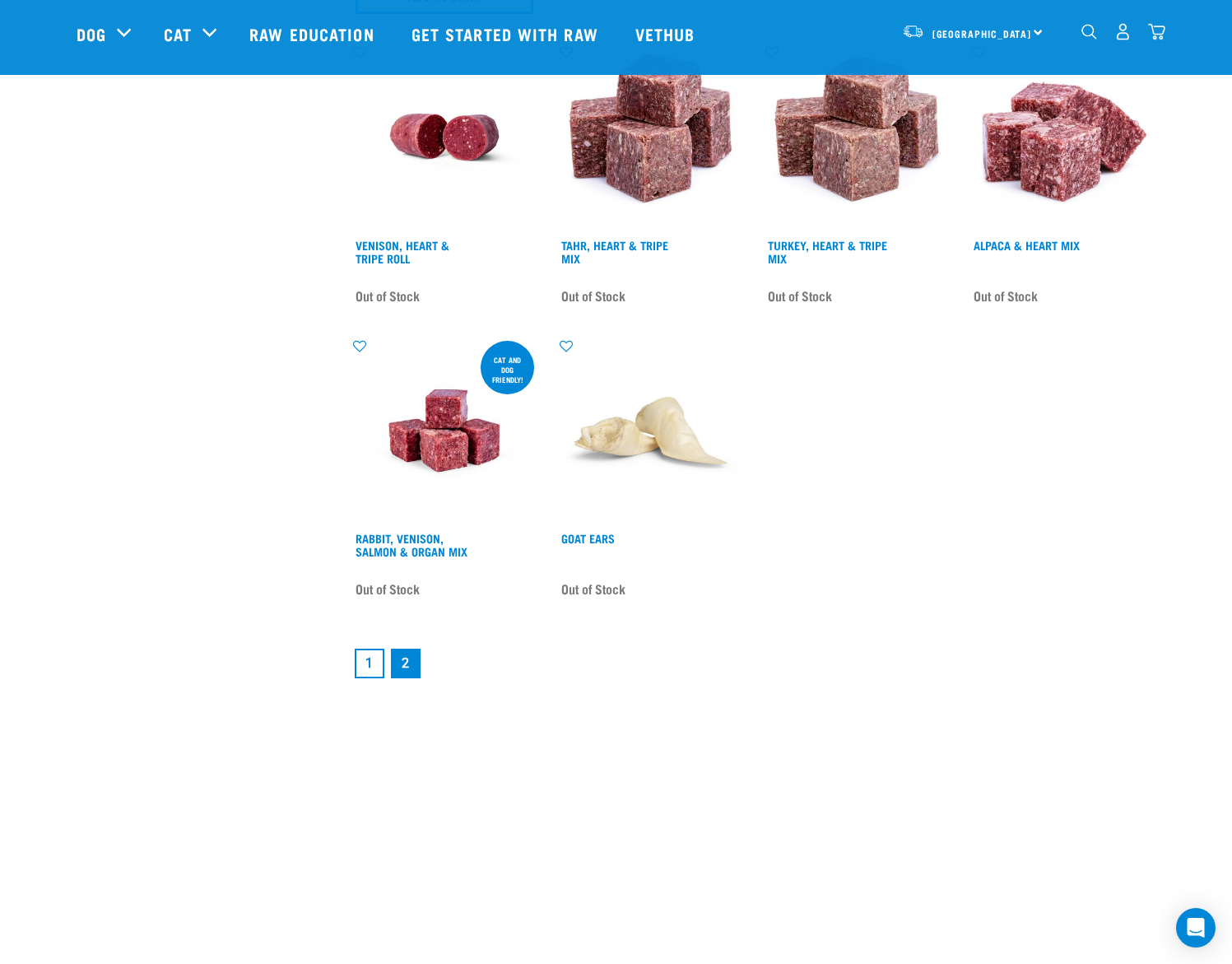
scroll to position [2148, 0]
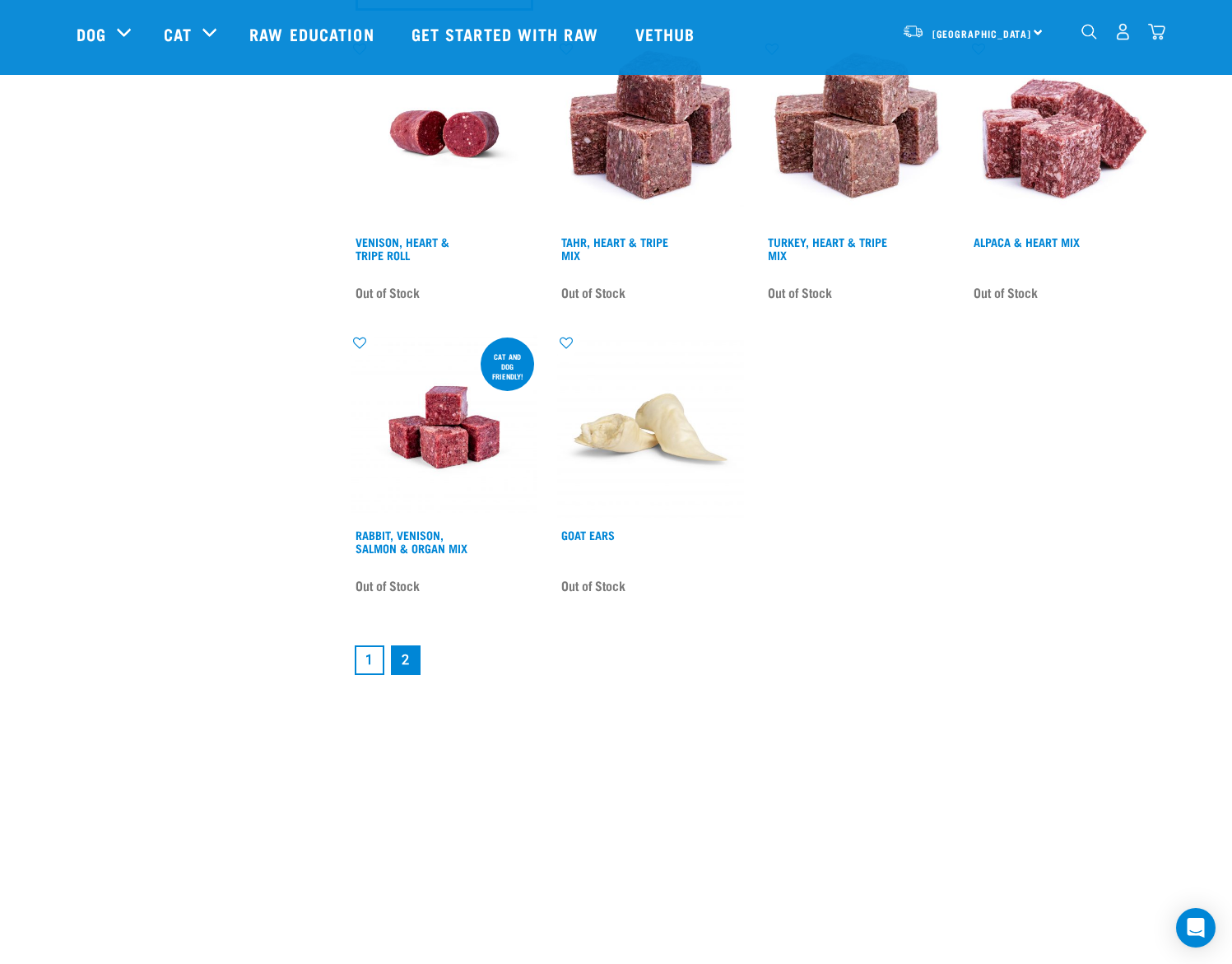
click at [367, 659] on link "1" at bounding box center [369, 660] width 30 height 30
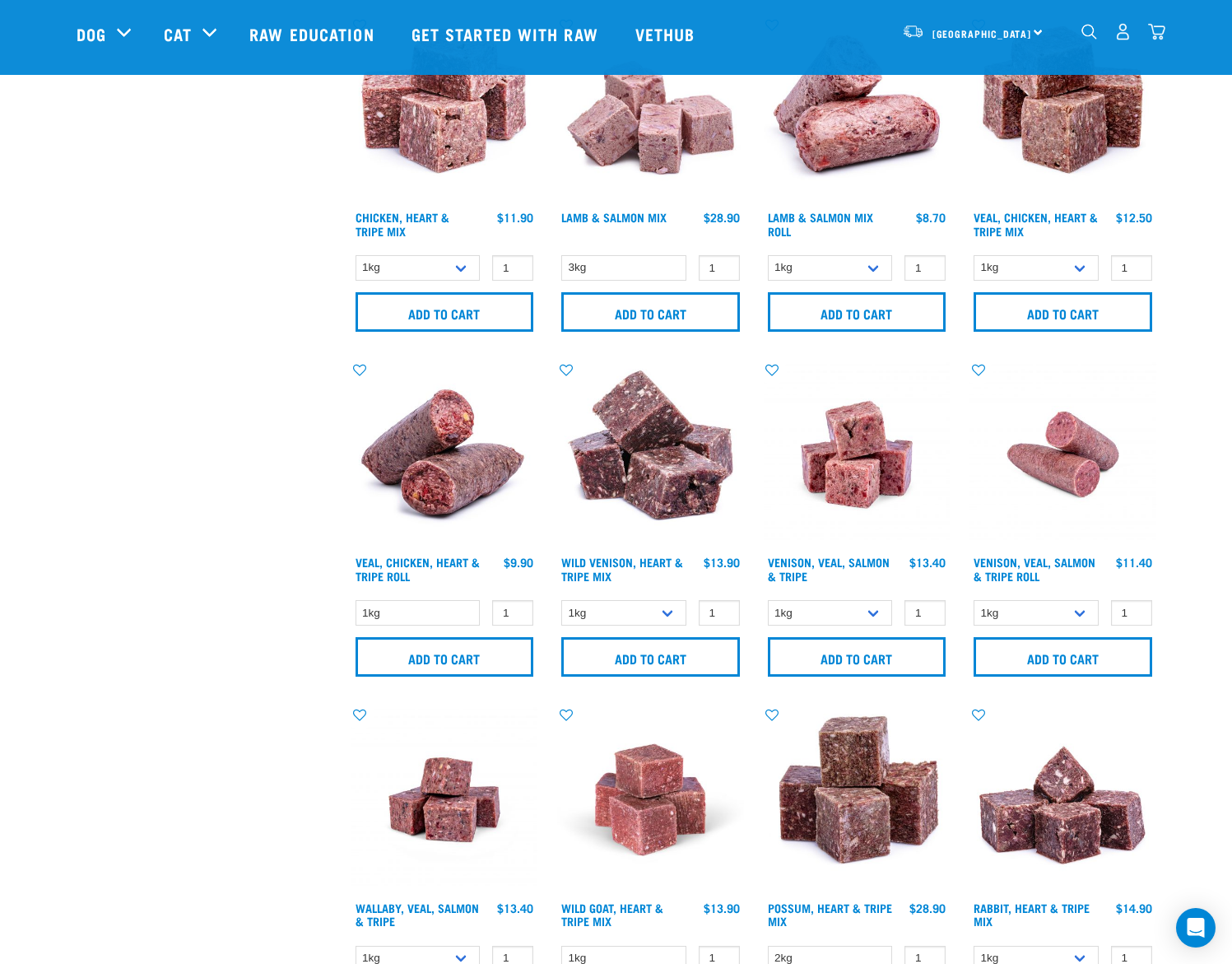
scroll to position [1138, 0]
click at [1160, 30] on img "dropdown navigation" at bounding box center [1157, 32] width 17 height 17
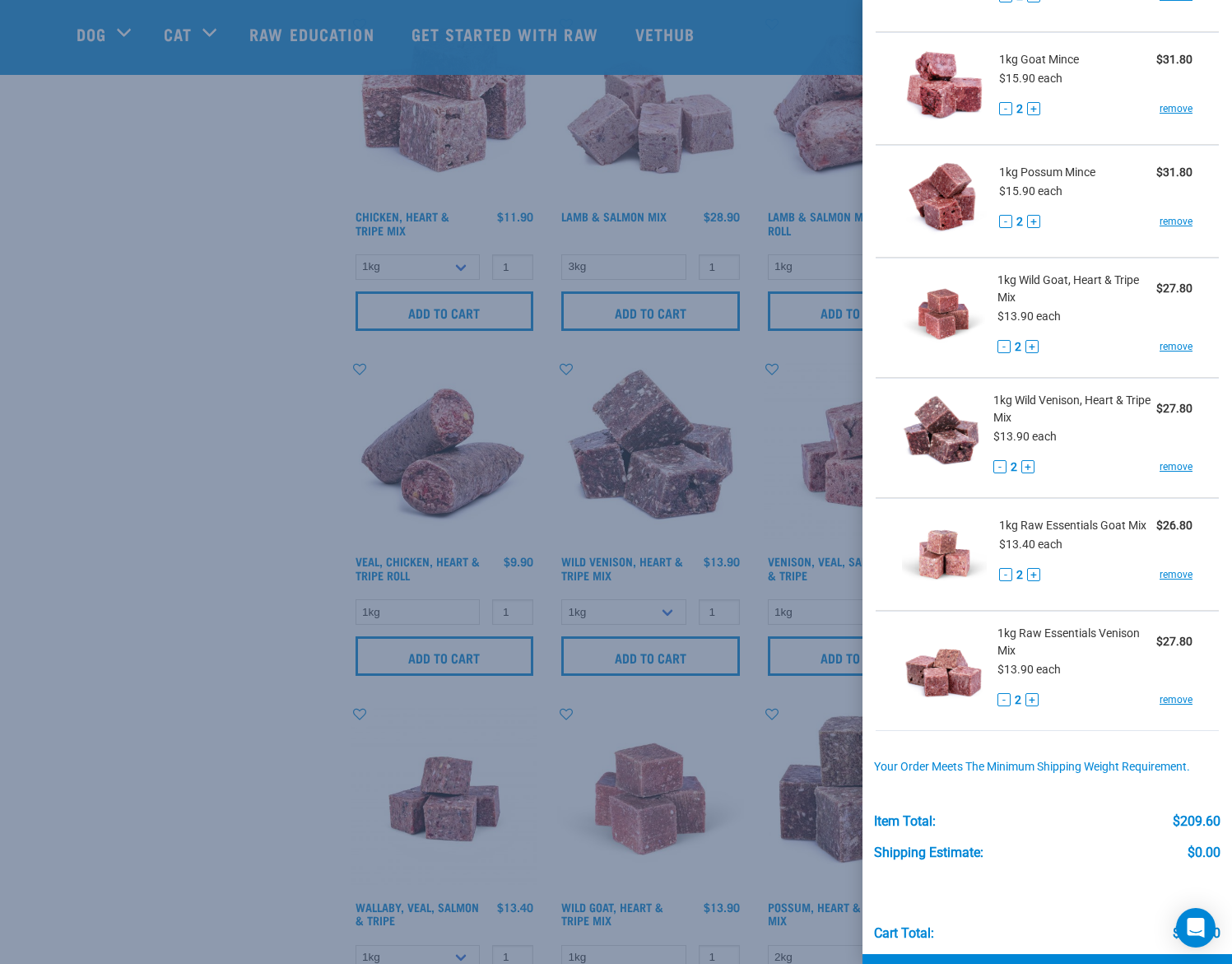
scroll to position [189, 0]
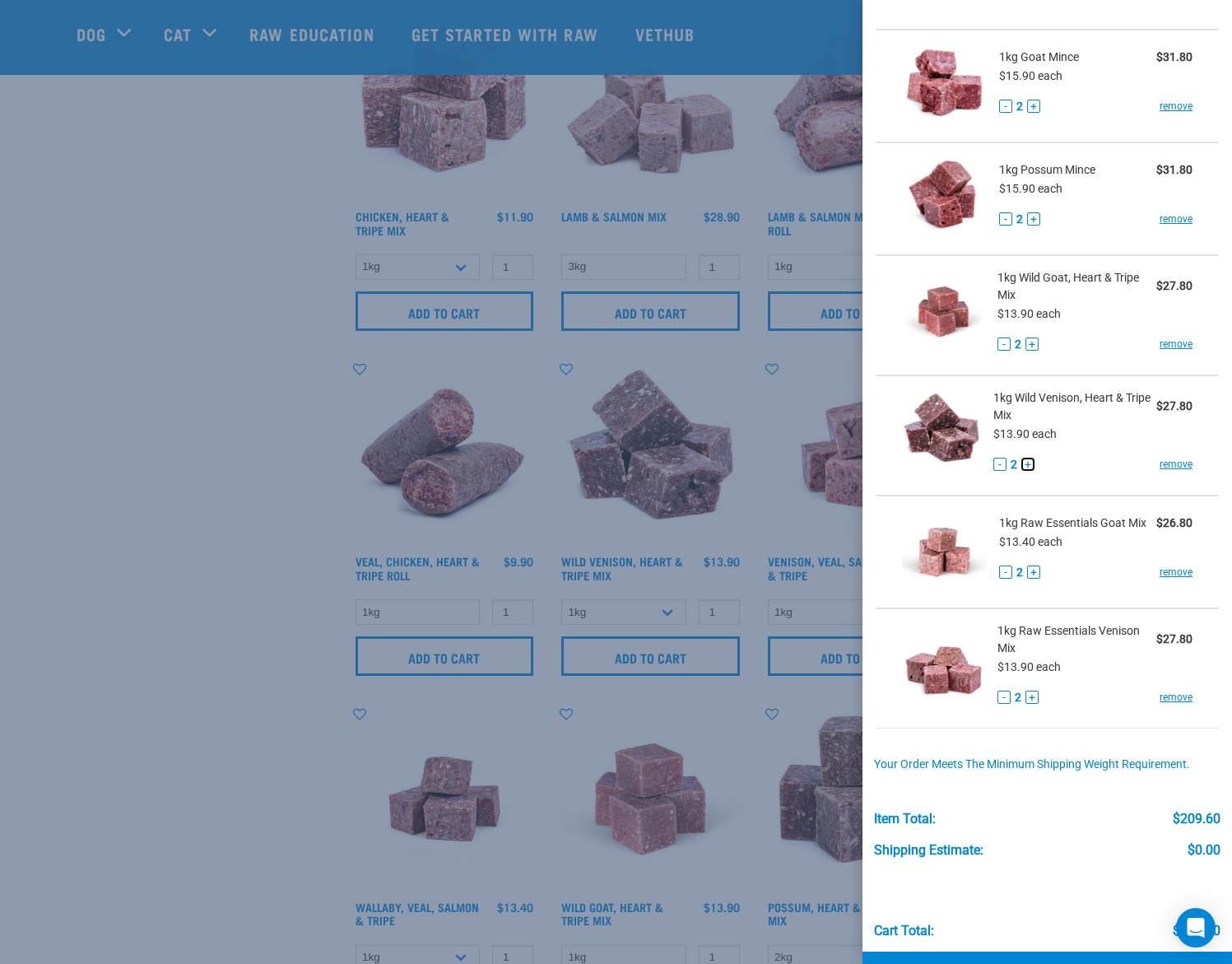
click at [1026, 465] on button "+" at bounding box center [1028, 464] width 13 height 13
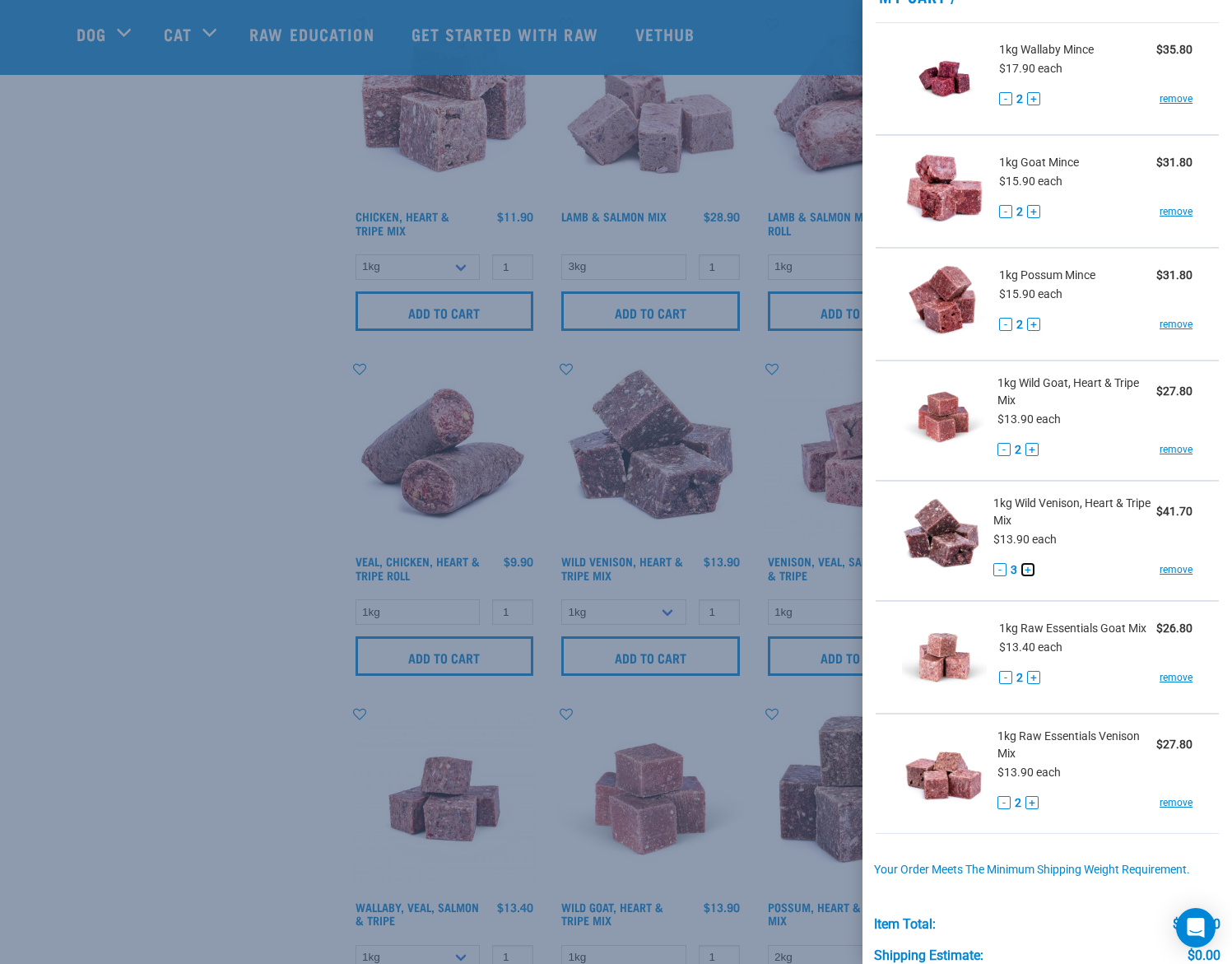
scroll to position [75, 0]
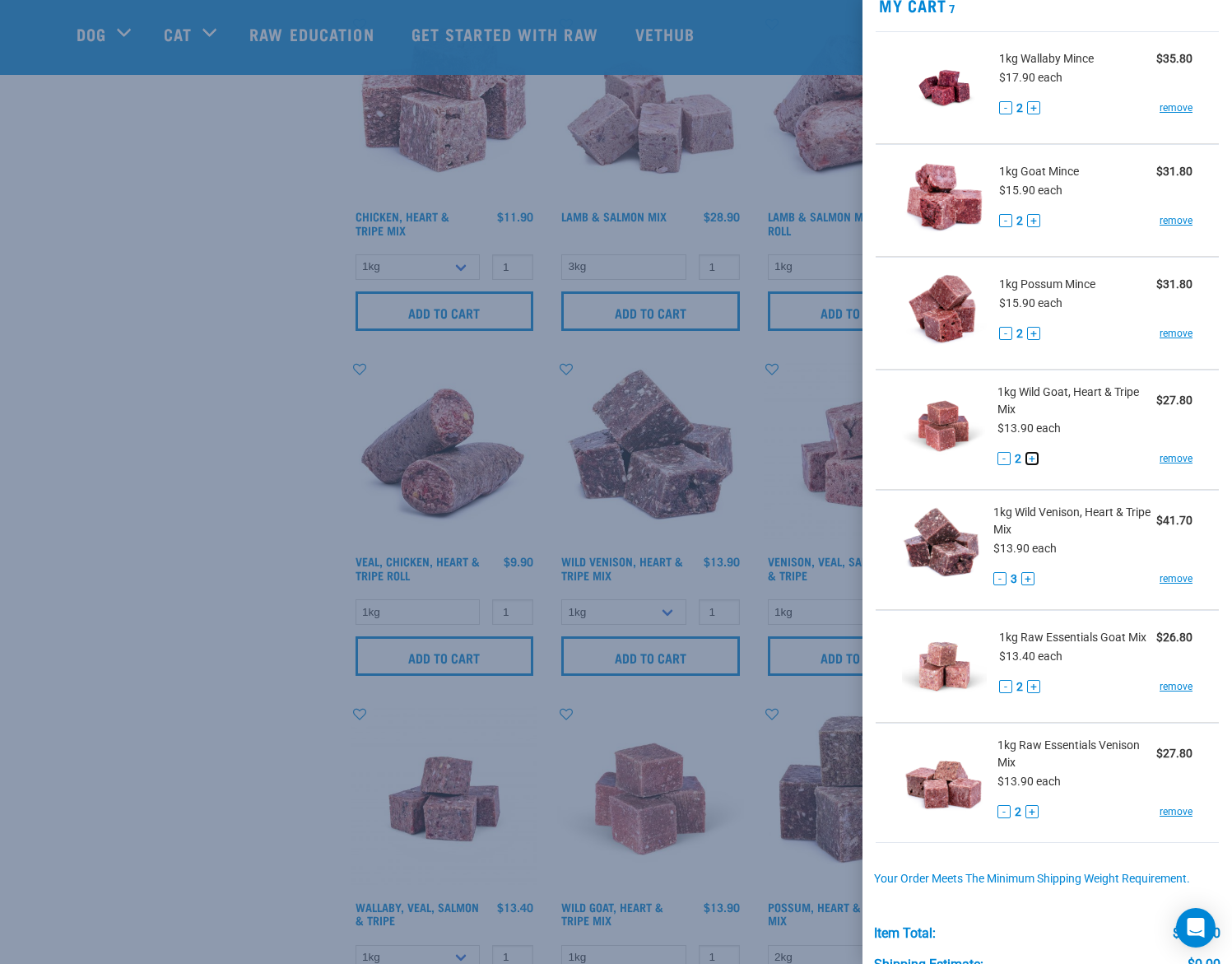
click at [1027, 459] on button "+" at bounding box center [1032, 459] width 13 height 13
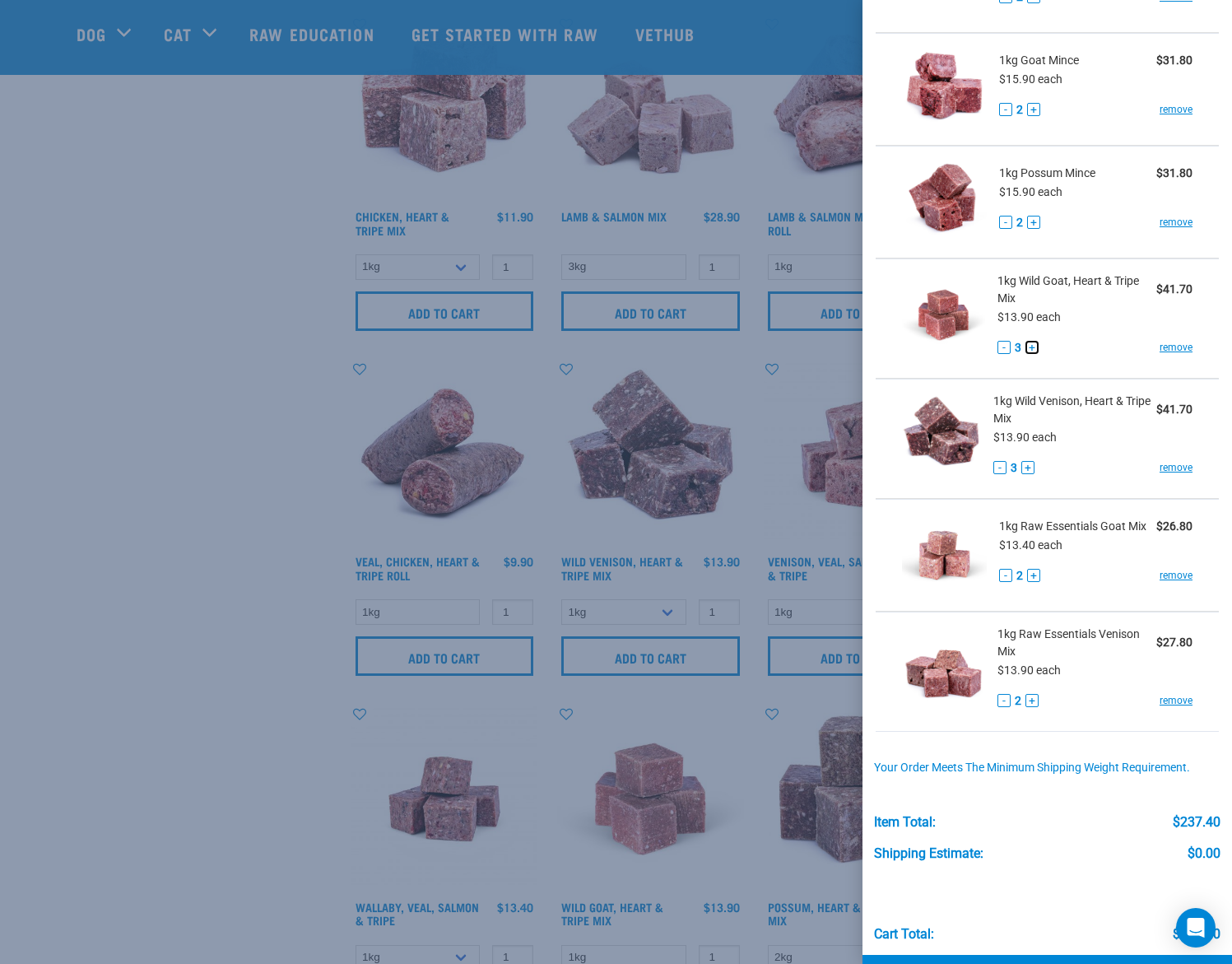
scroll to position [246, 0]
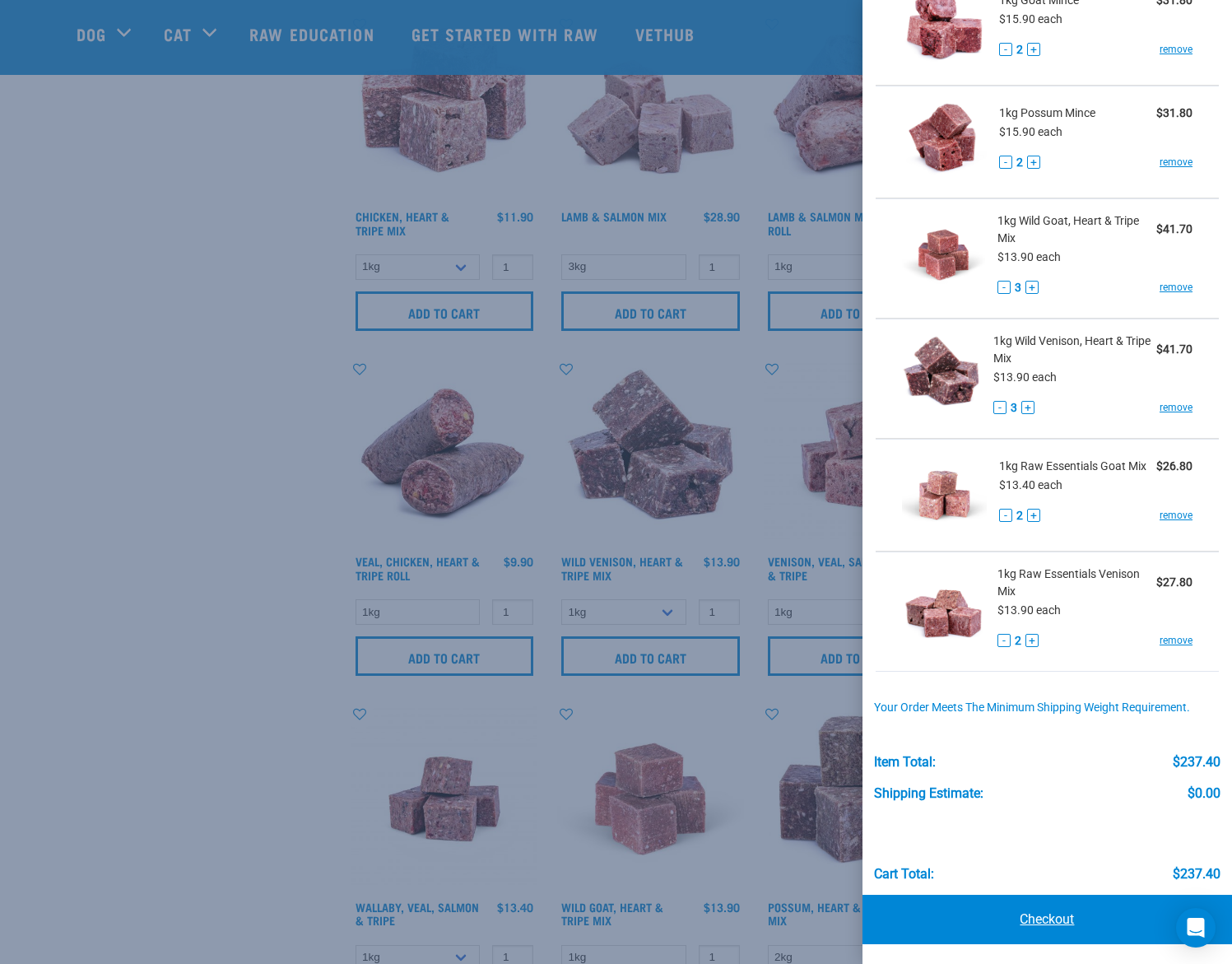
click at [1051, 919] on link "Checkout" at bounding box center [1047, 920] width 370 height 50
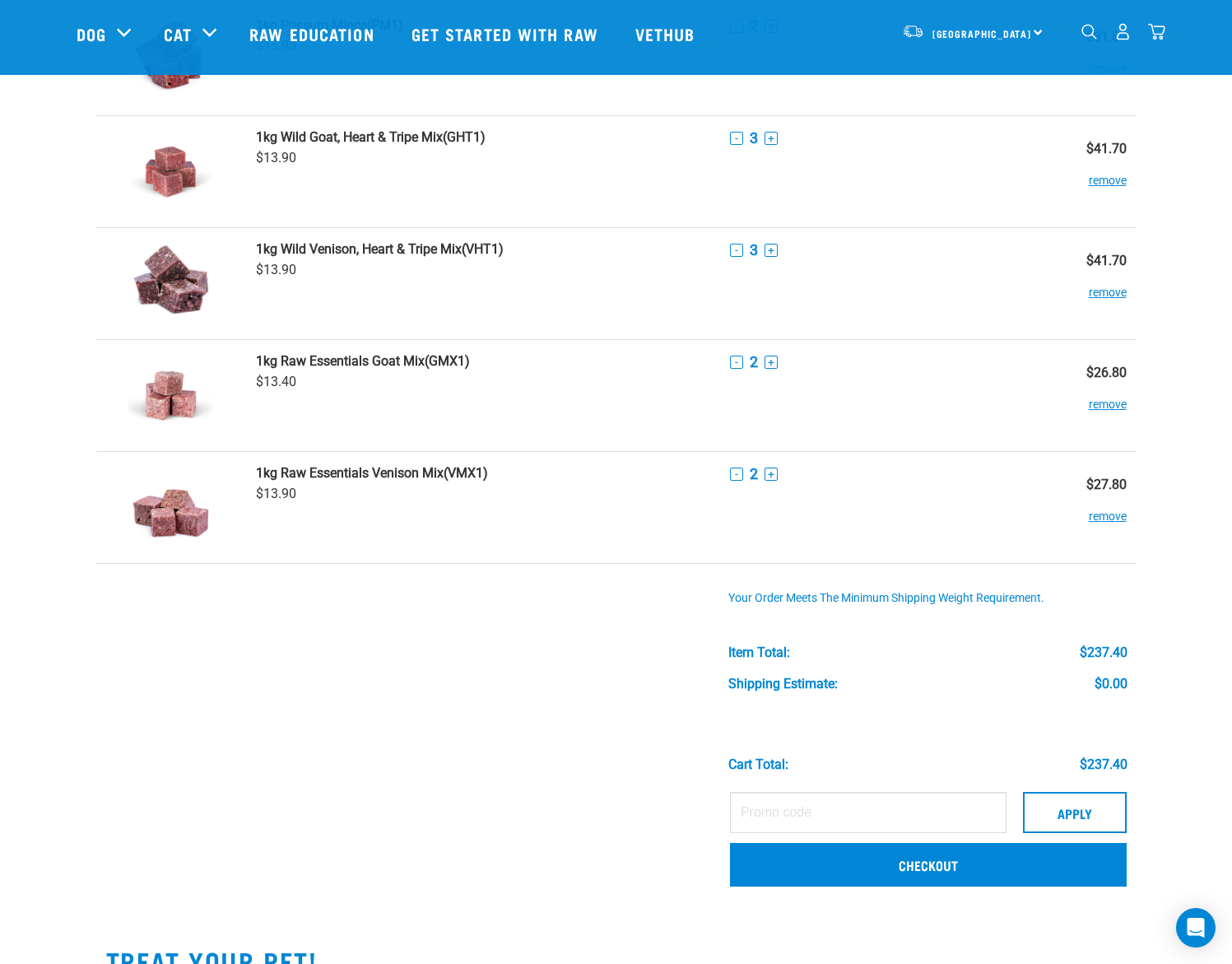
scroll to position [361, 0]
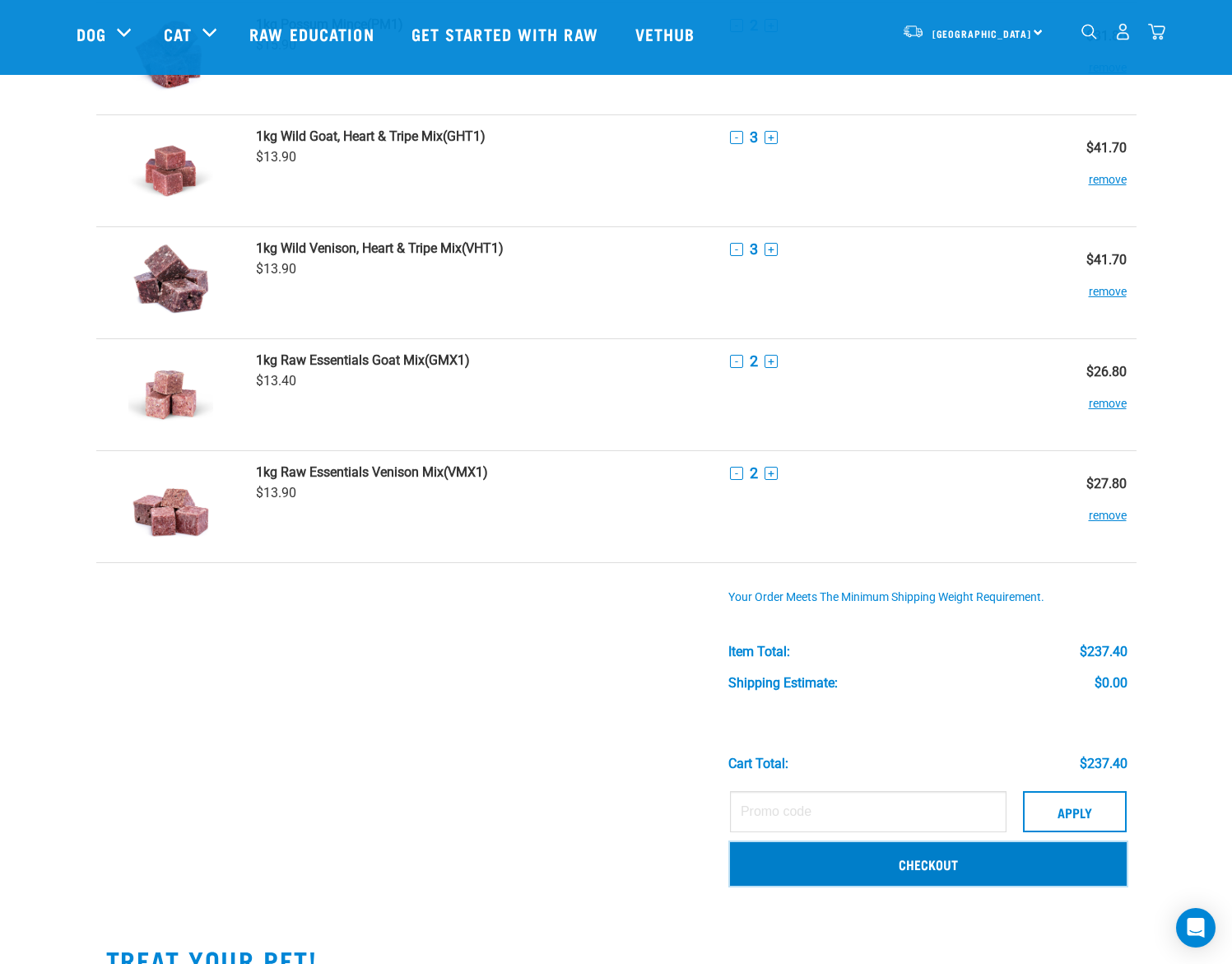
click at [898, 853] on link "Checkout" at bounding box center [927, 864] width 396 height 43
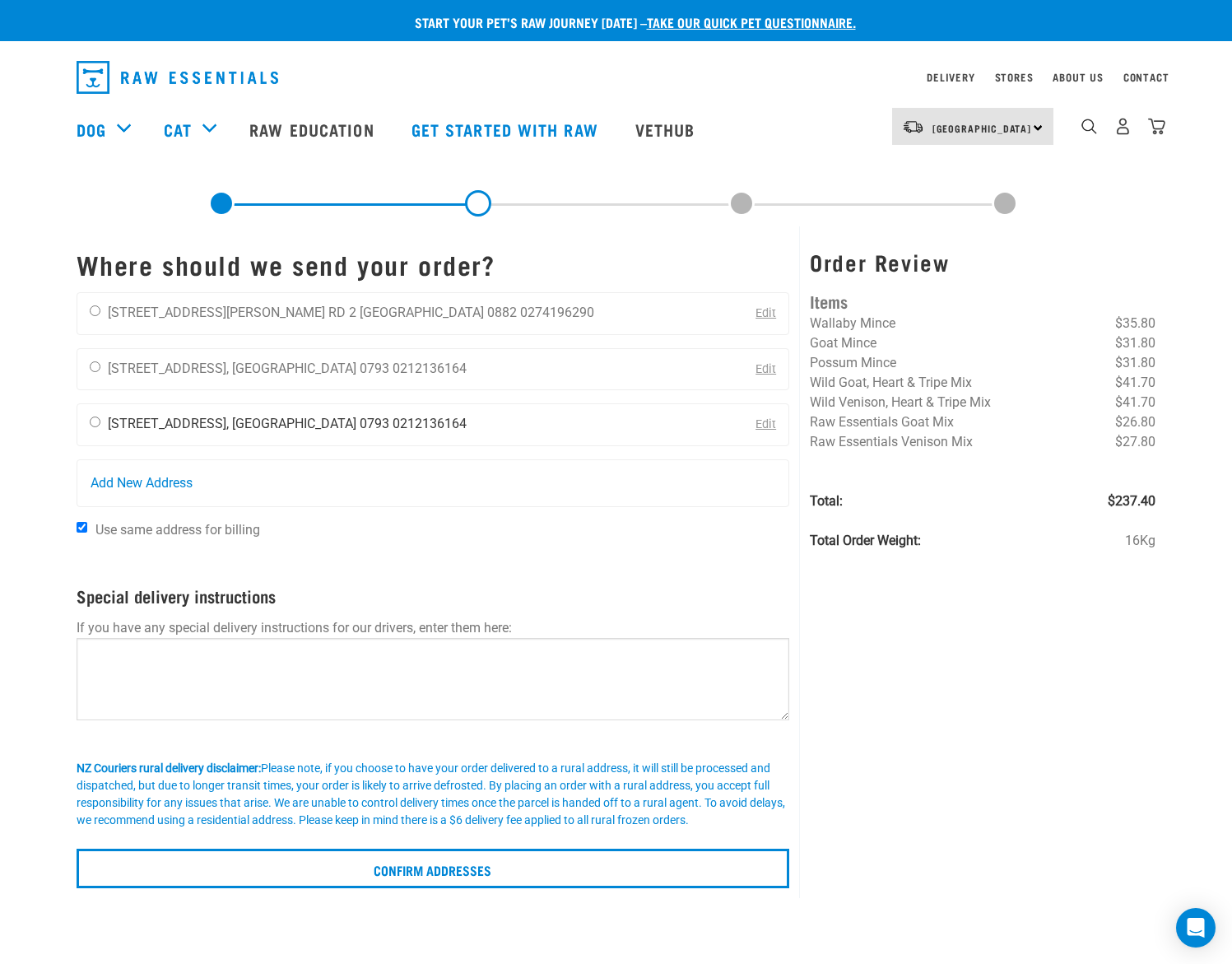
click at [95, 420] on input "radio" at bounding box center [95, 421] width 11 height 11
radio input "true"
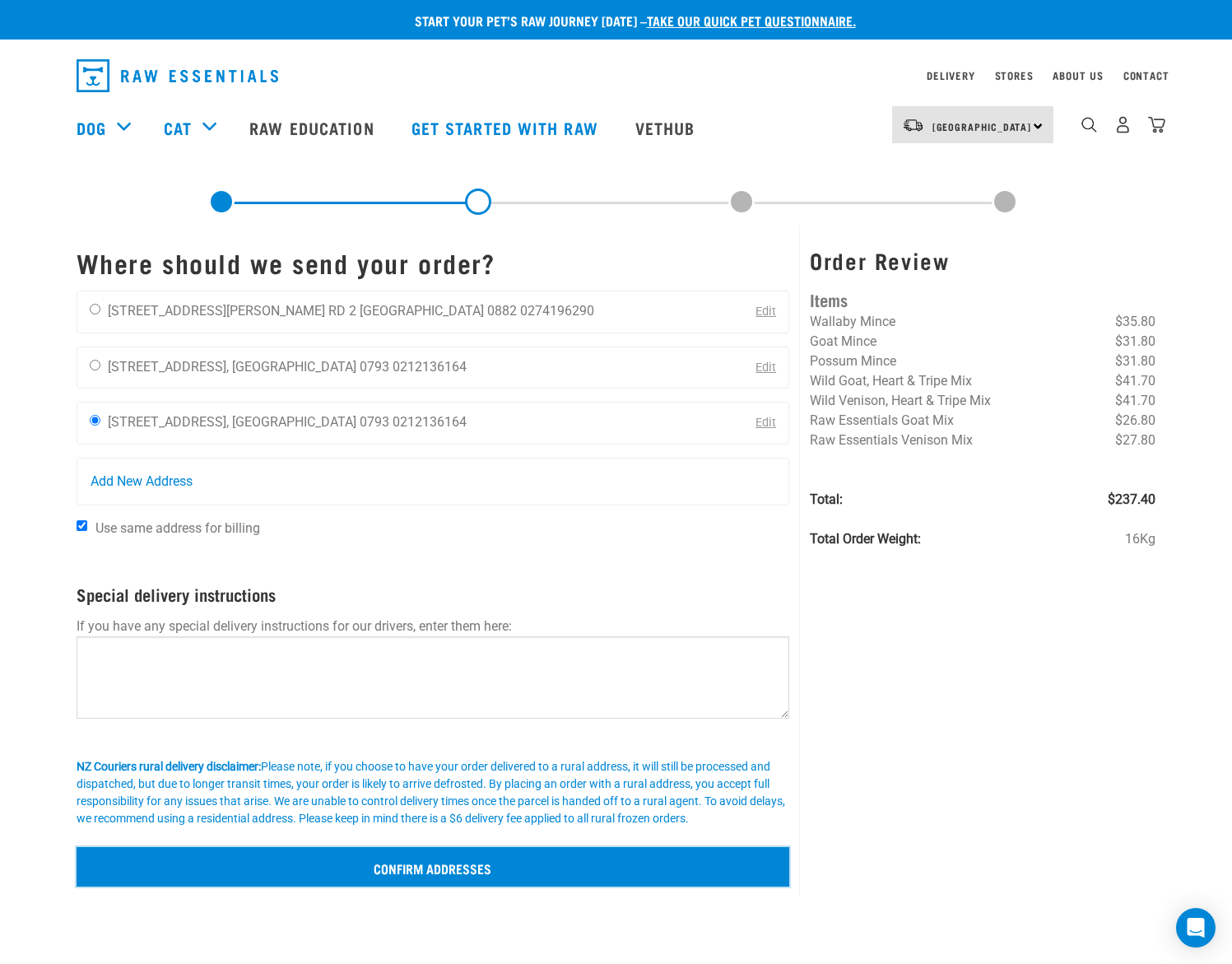
click at [426, 865] on input "Confirm addresses" at bounding box center [433, 867] width 713 height 39
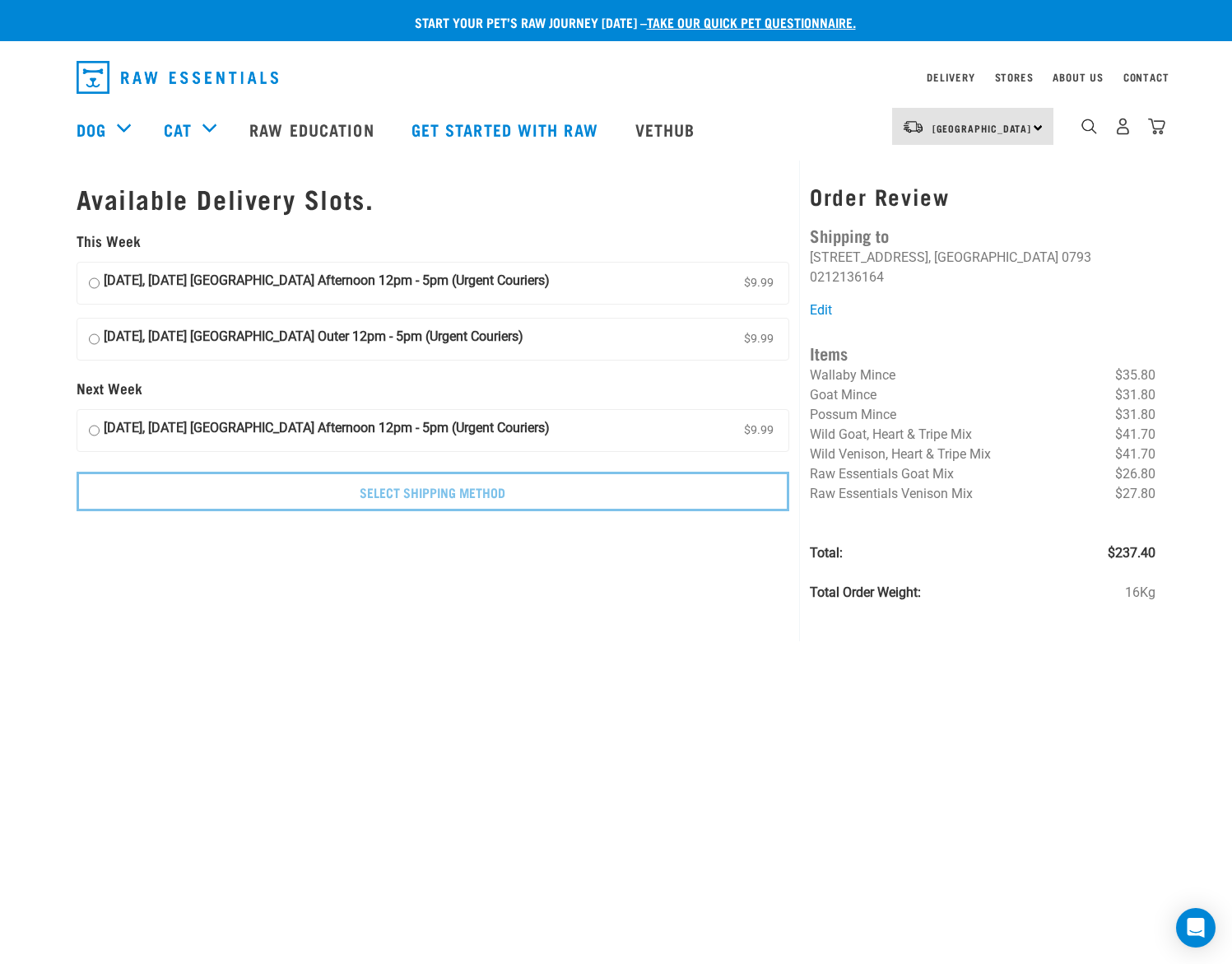
click at [93, 431] on input "[DATE], [DATE] [GEOGRAPHIC_DATA] Afternoon 12pm - 5pm (Urgent Couriers) $9.99" at bounding box center [94, 431] width 11 height 25
radio input "true"
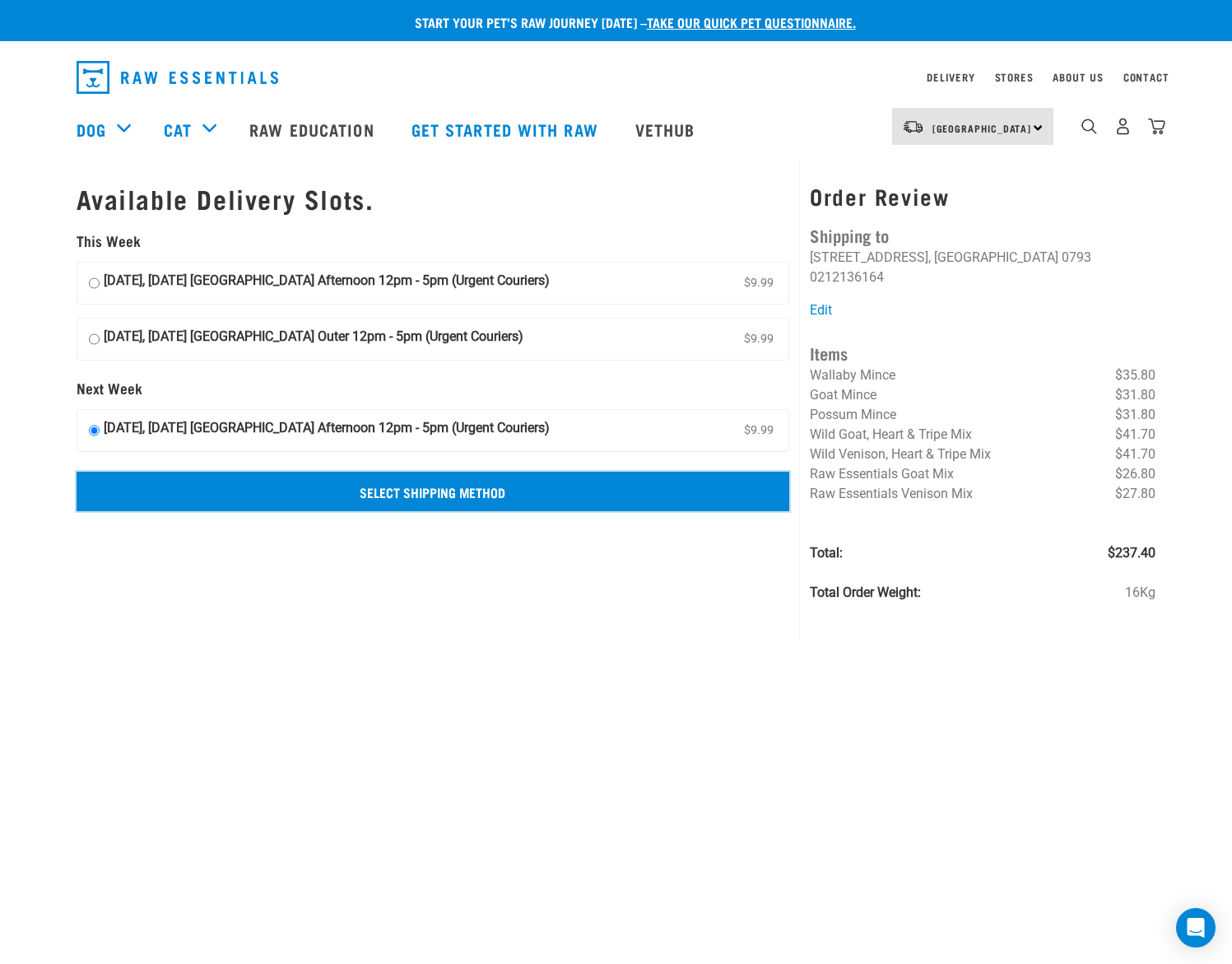
click at [414, 491] on input "Select Shipping Method" at bounding box center [433, 491] width 713 height 39
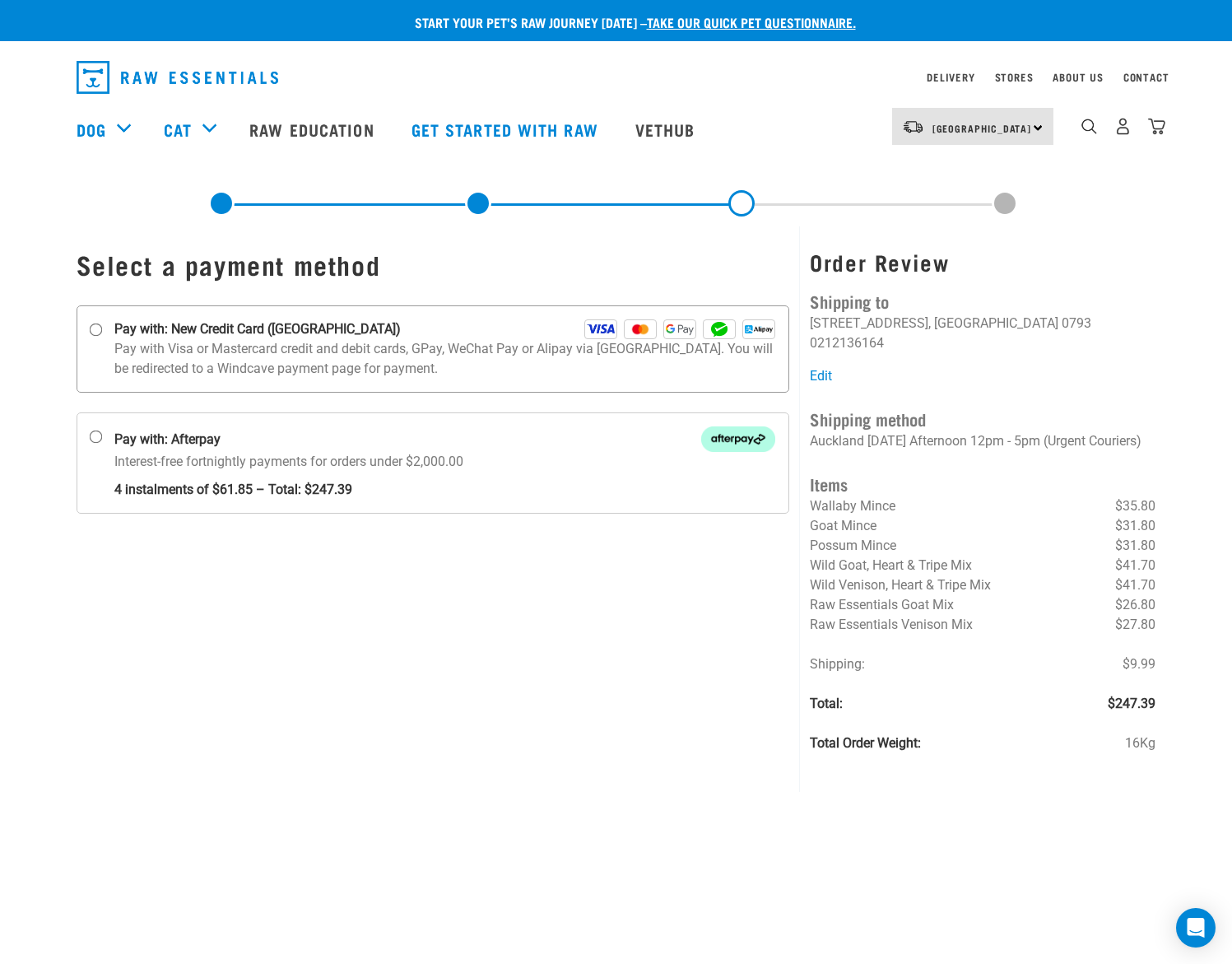
click at [94, 330] on input "Pay with: New Credit Card (Windcave)" at bounding box center [96, 331] width 13 height 13
radio input "true"
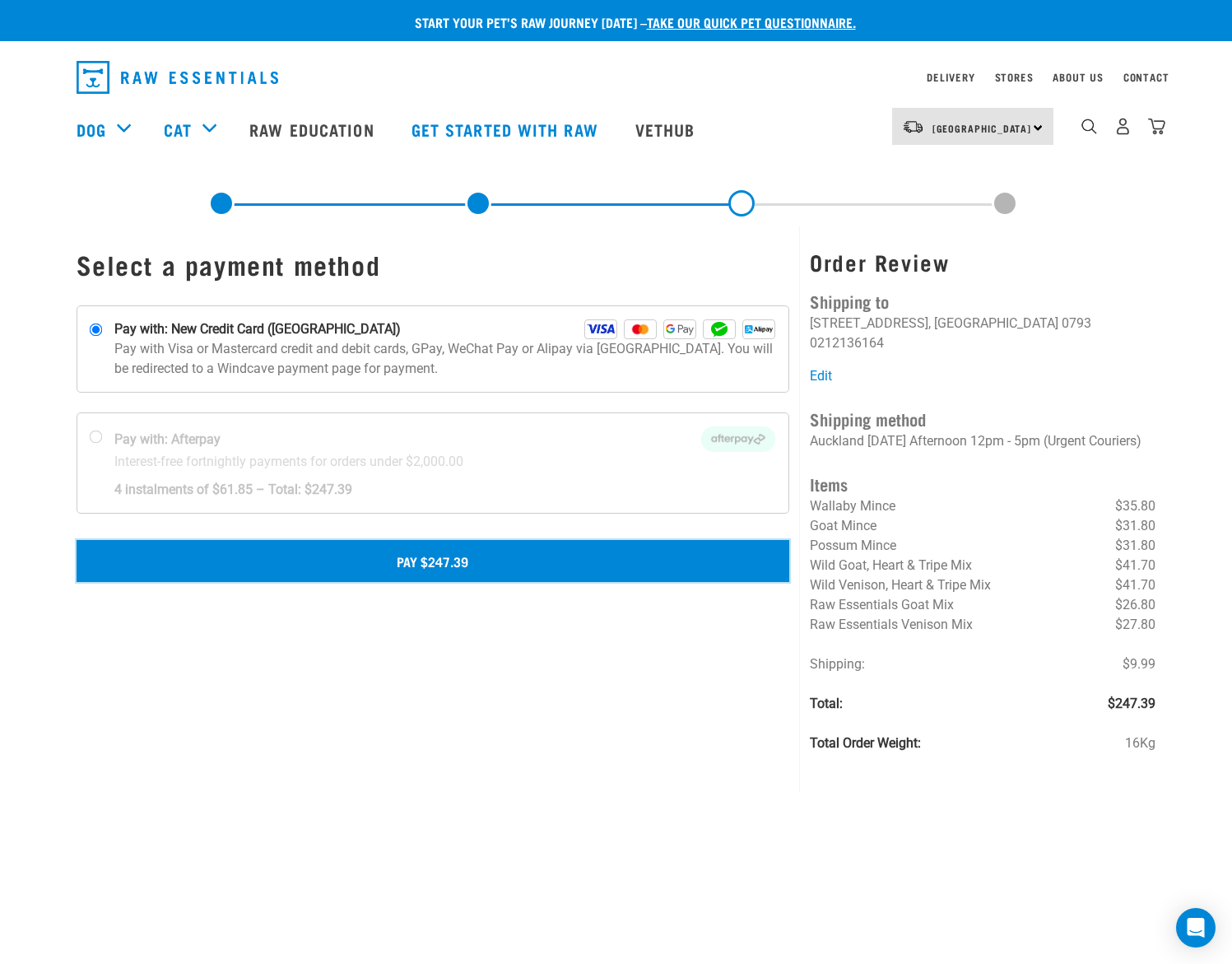
click at [429, 559] on button "Pay $247.39" at bounding box center [433, 560] width 713 height 41
